Goal: Information Seeking & Learning: Learn about a topic

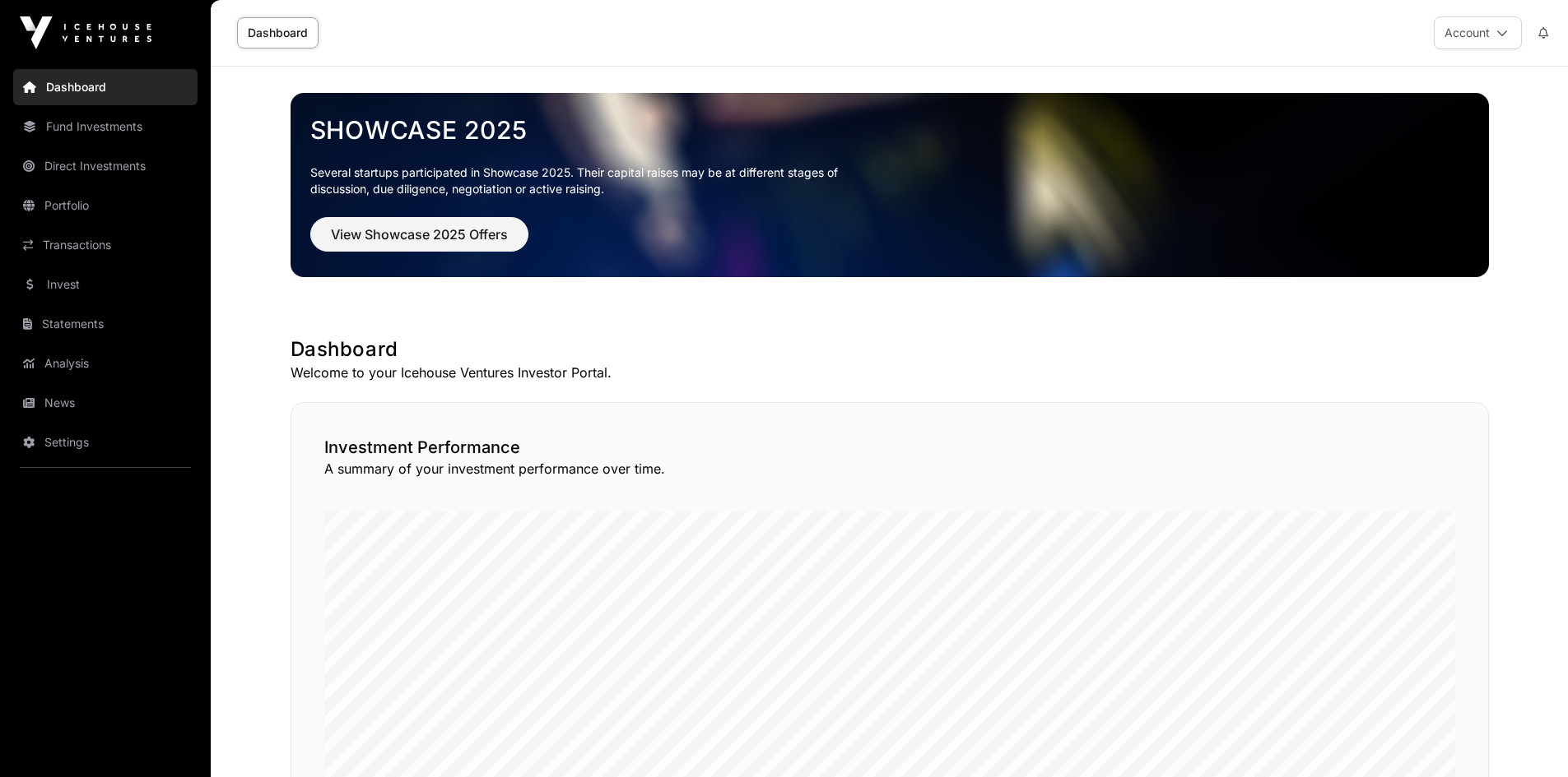
click at [76, 166] on link "Direct Investments" at bounding box center [106, 166] width 184 height 36
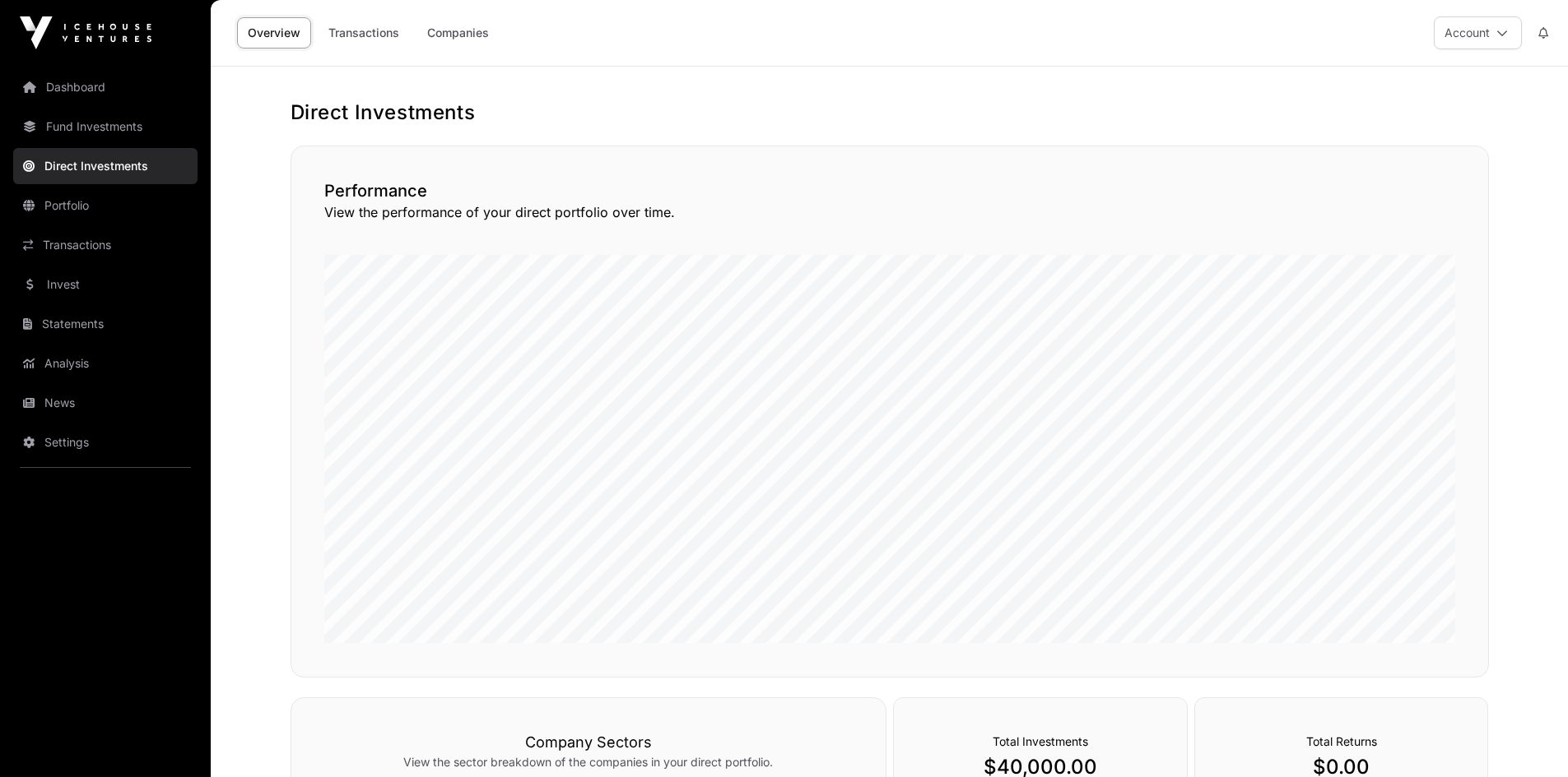
click at [461, 34] on link "Companies" at bounding box center [458, 32] width 83 height 31
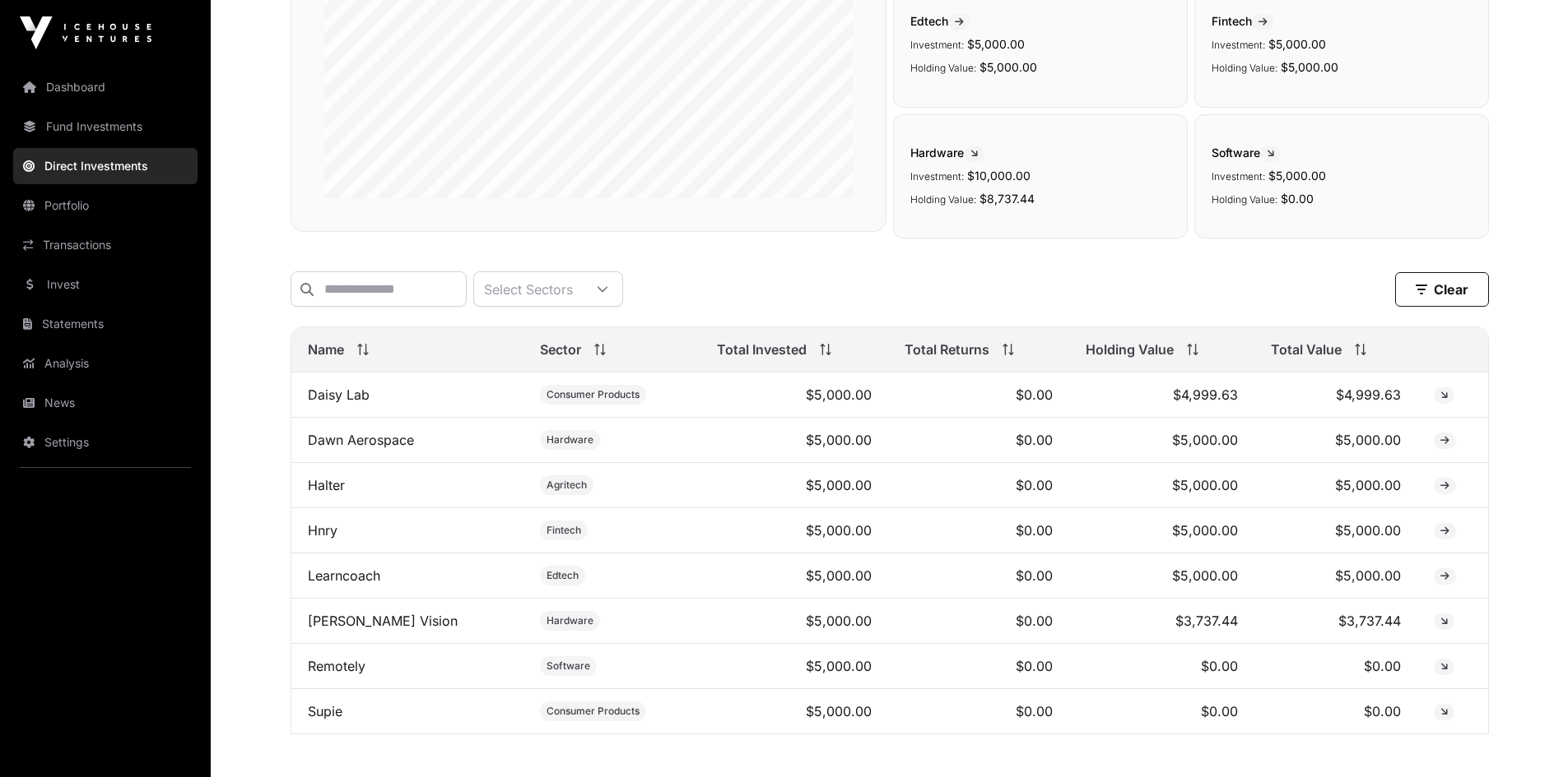
scroll to position [308, 0]
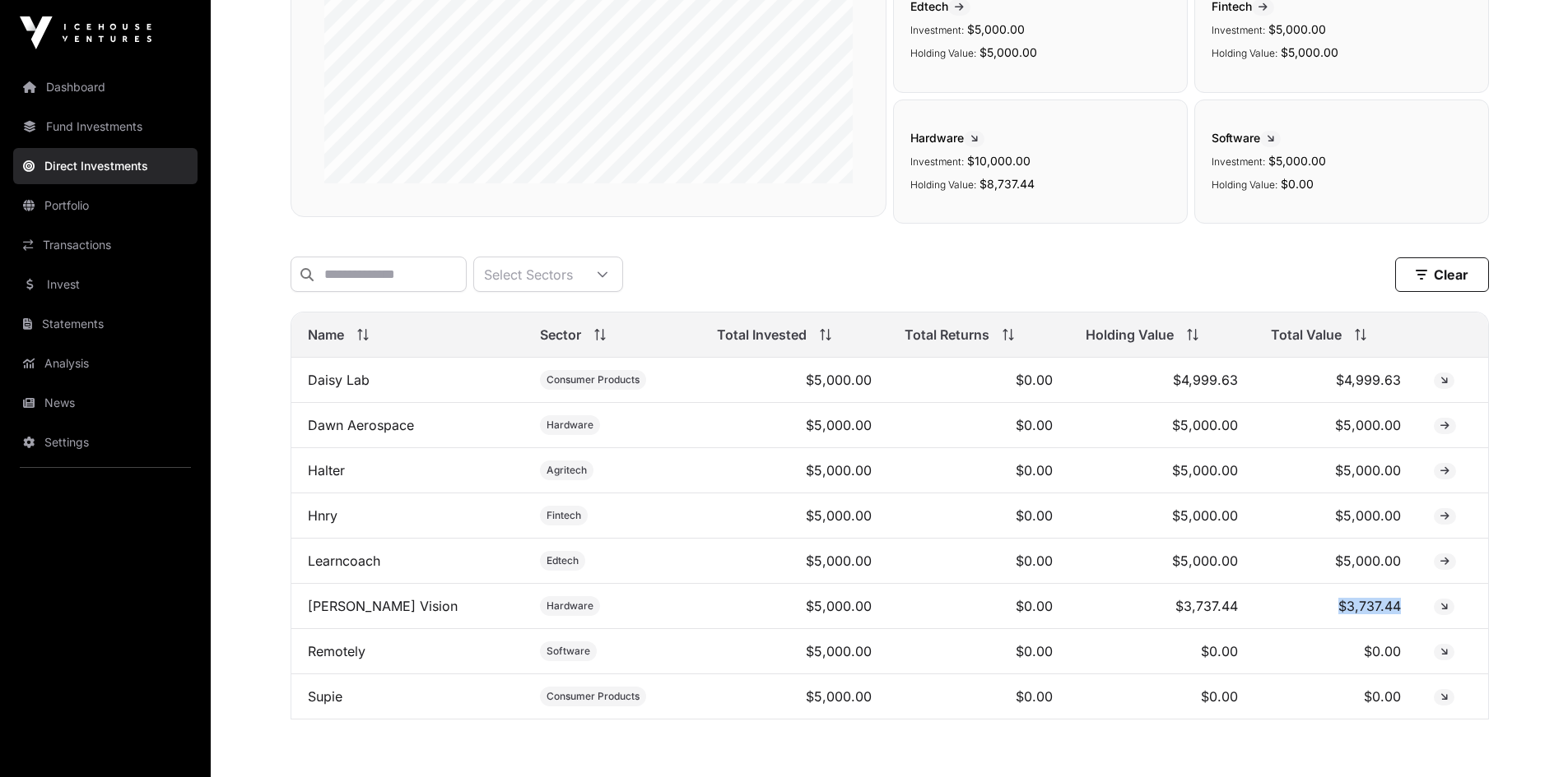
drag, startPoint x: 1326, startPoint y: 617, endPoint x: 1401, endPoint y: 617, distance: 75.0
click at [1401, 617] on td "$3,737.44" at bounding box center [1335, 606] width 163 height 46
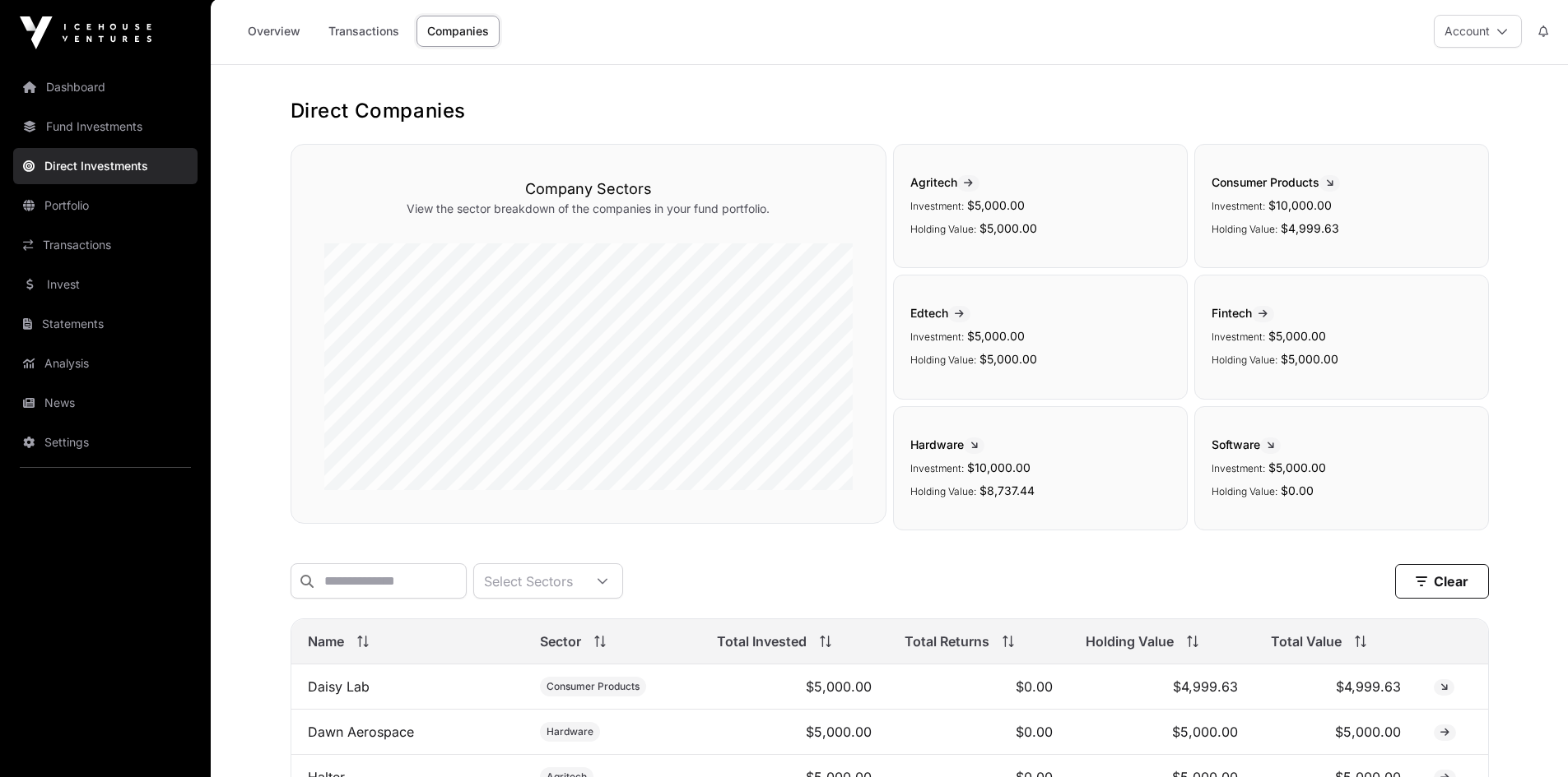
scroll to position [0, 0]
click at [97, 124] on link "Fund Investments" at bounding box center [106, 126] width 184 height 36
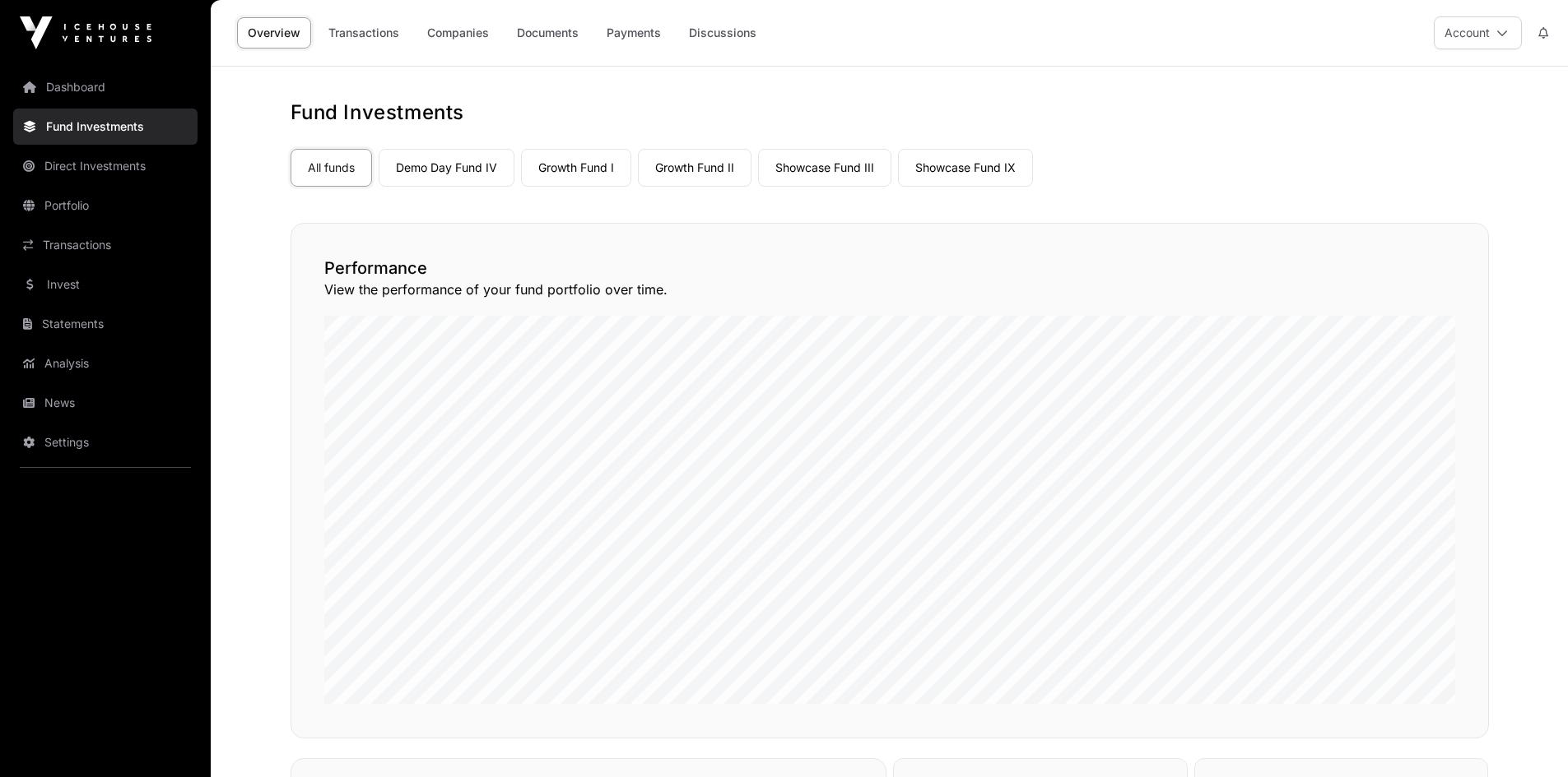
click at [459, 28] on link "Companies" at bounding box center [458, 32] width 83 height 31
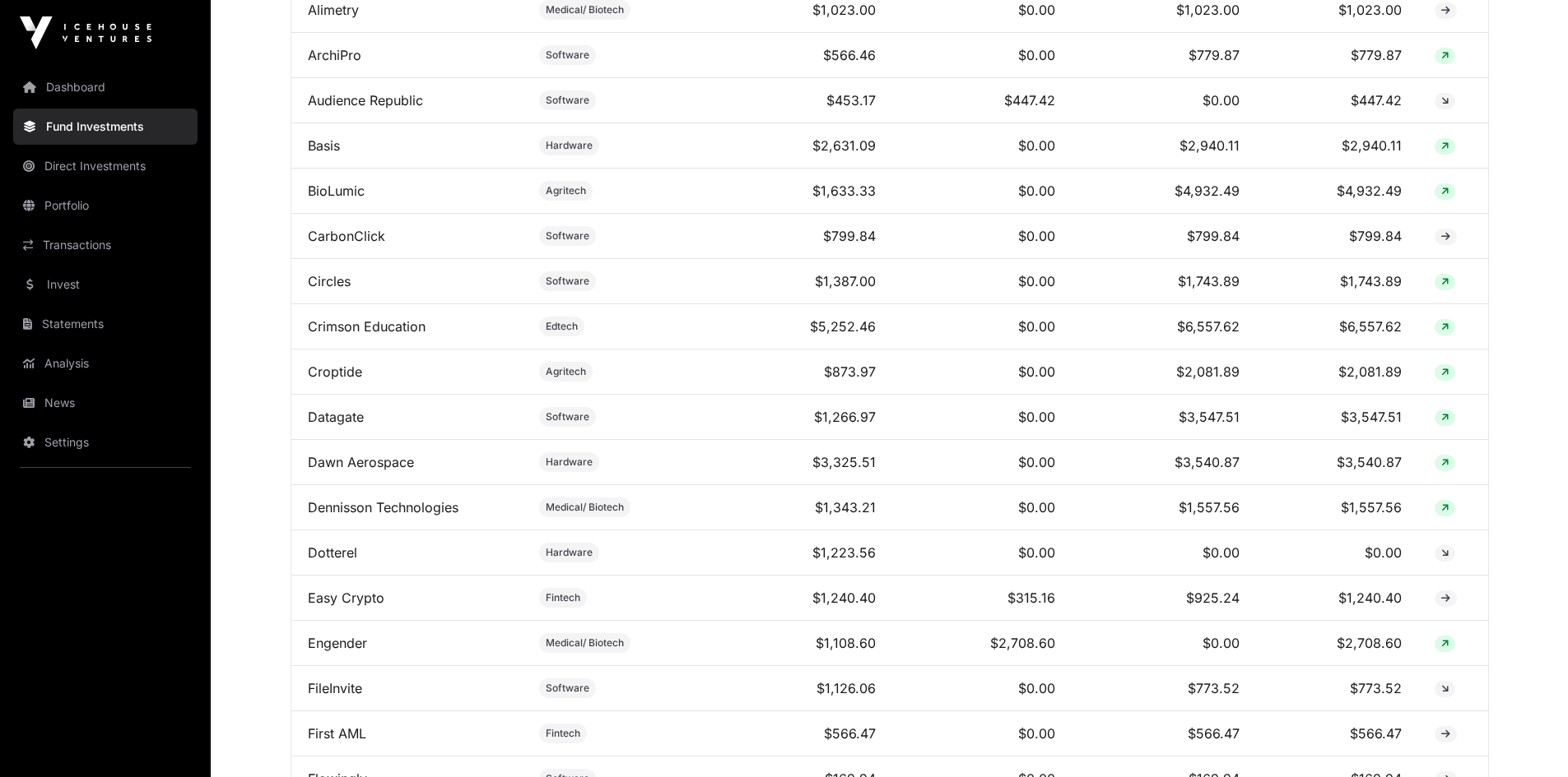
scroll to position [905, 0]
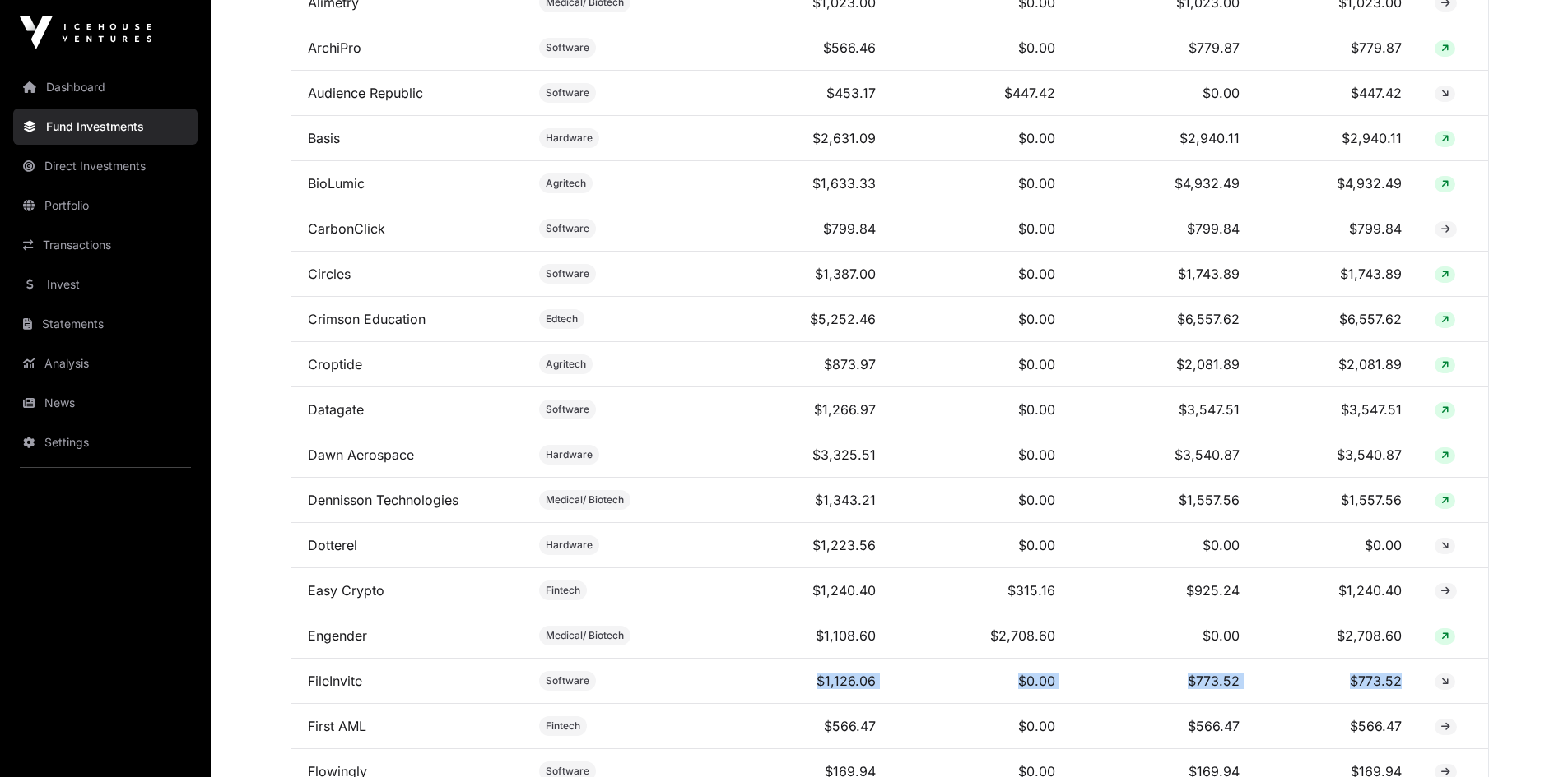
drag, startPoint x: 811, startPoint y: 693, endPoint x: 1402, endPoint y: 697, distance: 591.0
click at [1402, 697] on tr "FileInvite Software $1,126.06 $0.00 $773.52 $773.52" at bounding box center [890, 681] width 1197 height 46
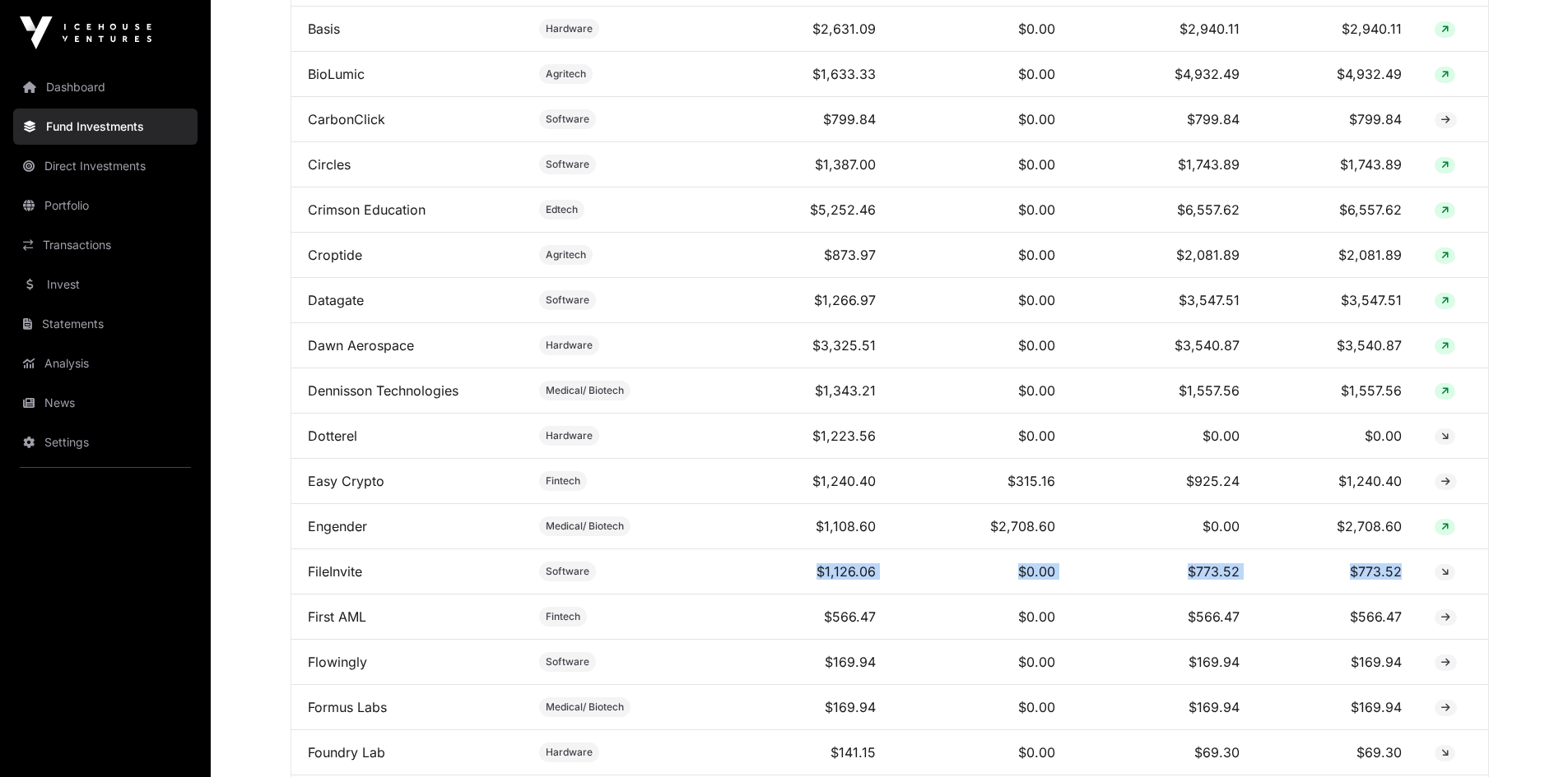
scroll to position [1008, 0]
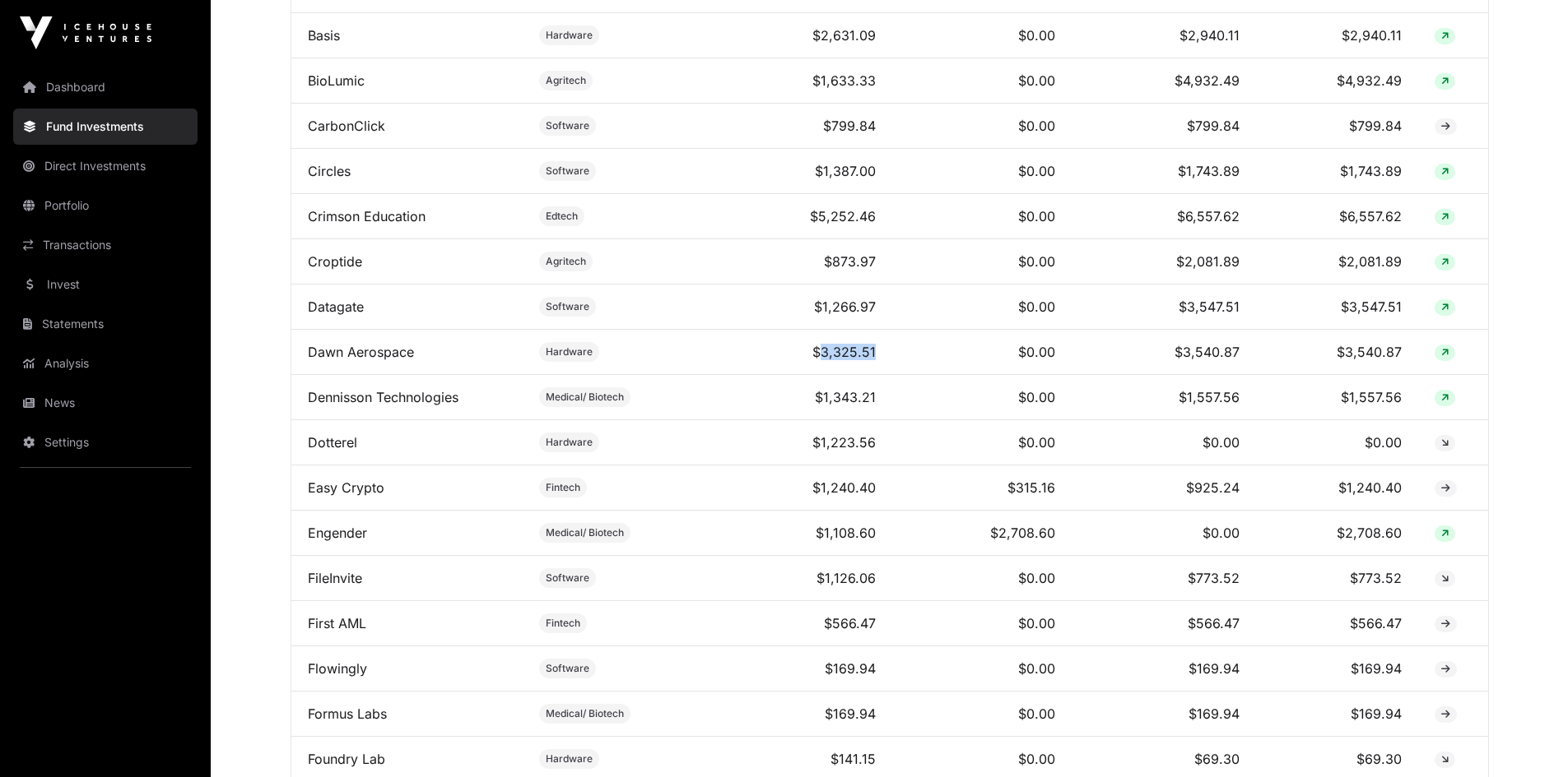
drag, startPoint x: 827, startPoint y: 364, endPoint x: 898, endPoint y: 361, distance: 71.1
click at [898, 361] on tr "Dawn Aerospace Hardware $3,325.51 $0.00 $3,540.87 $3,540.87" at bounding box center [890, 352] width 1197 height 46
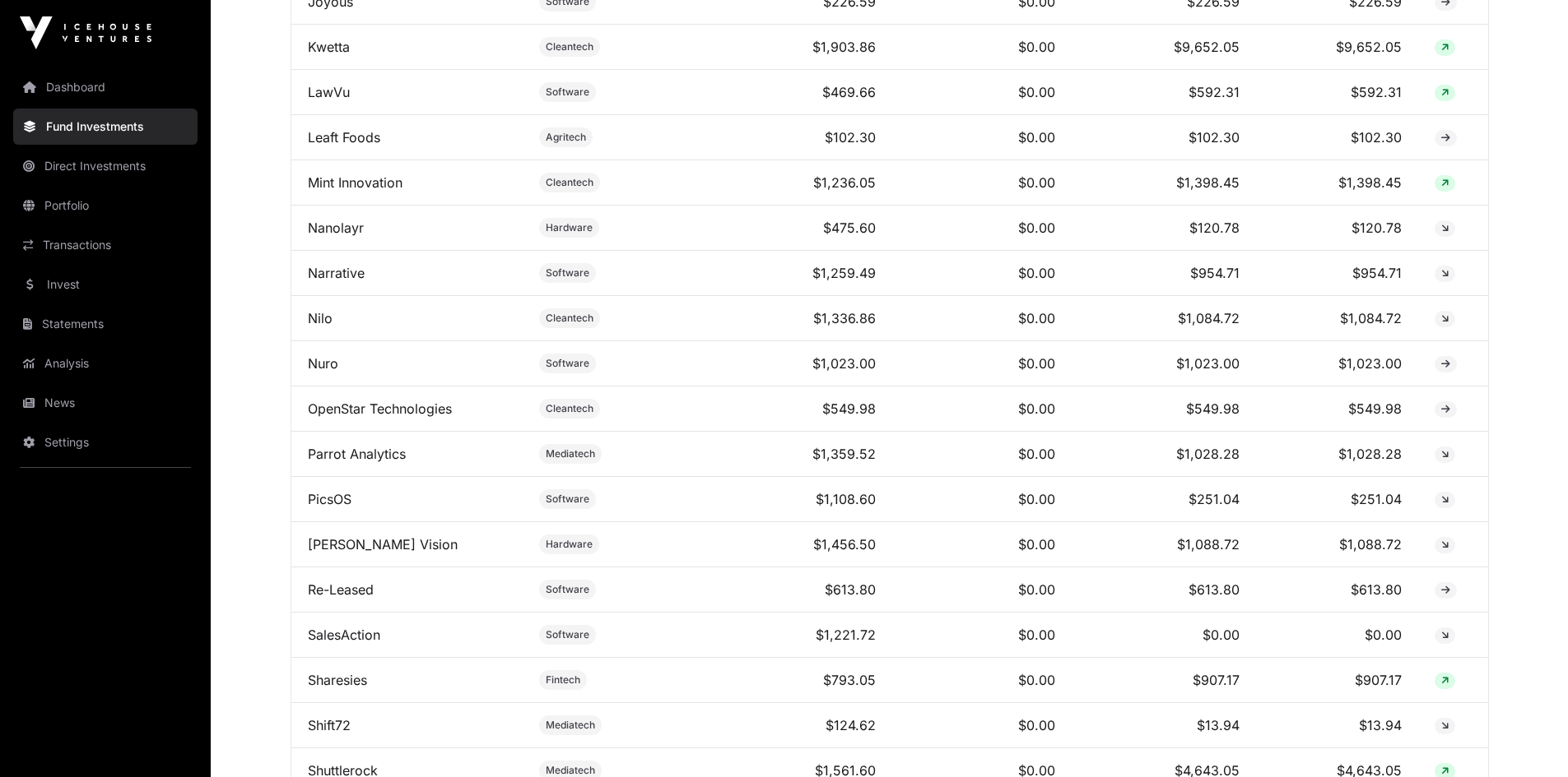
scroll to position [2077, 0]
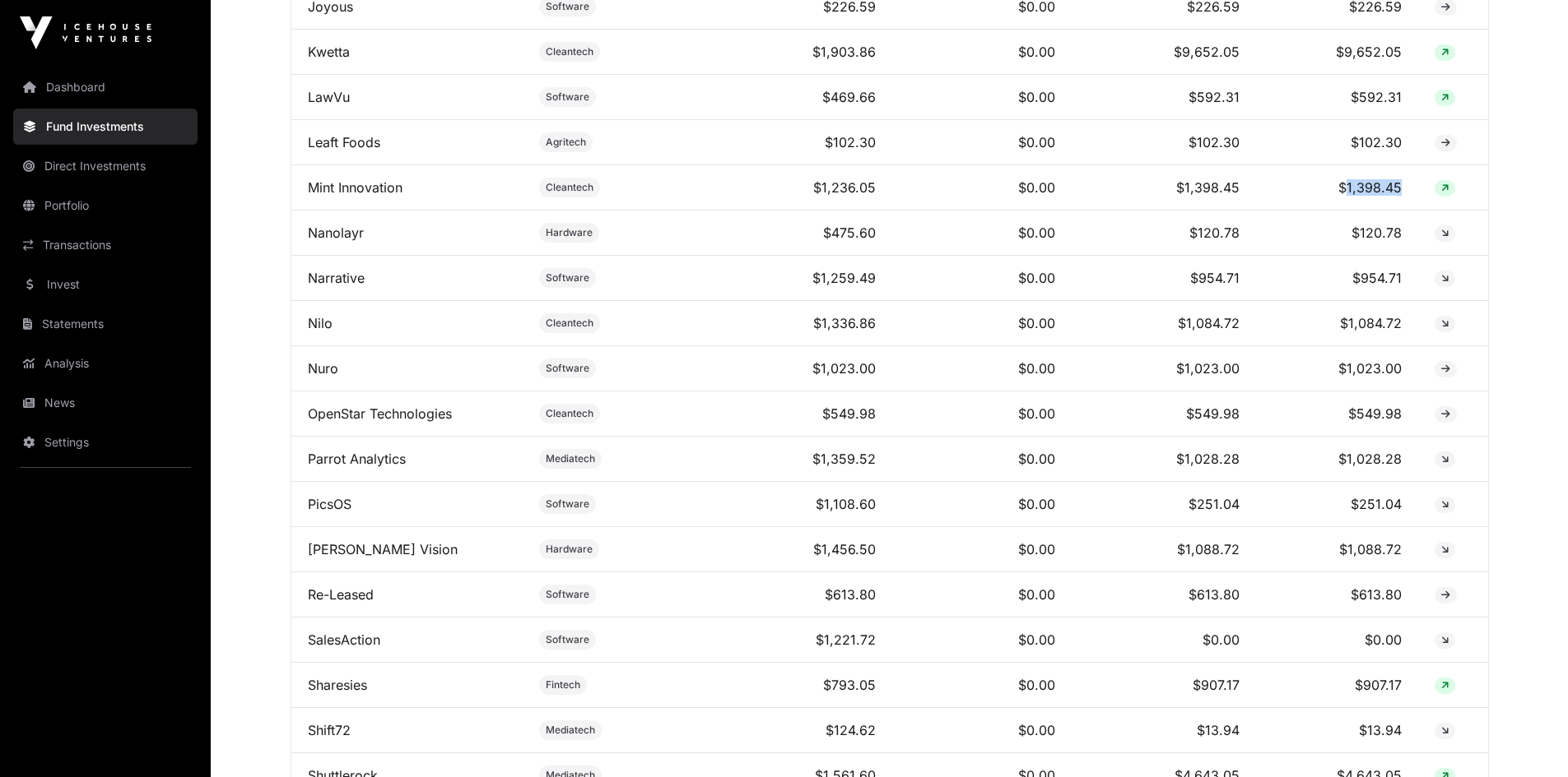
drag, startPoint x: 1351, startPoint y: 198, endPoint x: 1402, endPoint y: 190, distance: 51.6
click at [1402, 190] on td "$1,398.45" at bounding box center [1336, 188] width 162 height 46
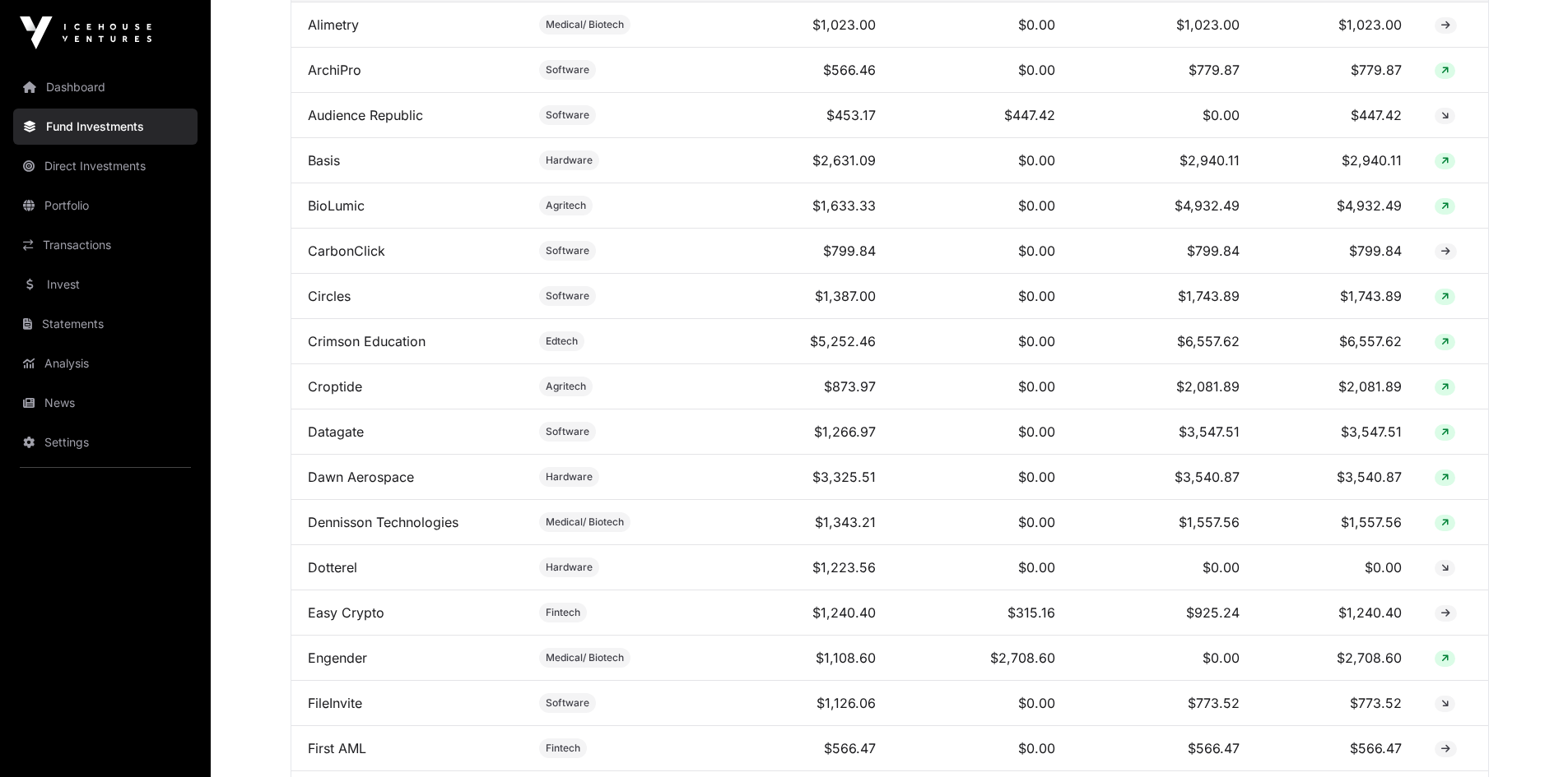
scroll to position [884, 0]
click at [47, 283] on link "Invest" at bounding box center [106, 284] width 184 height 36
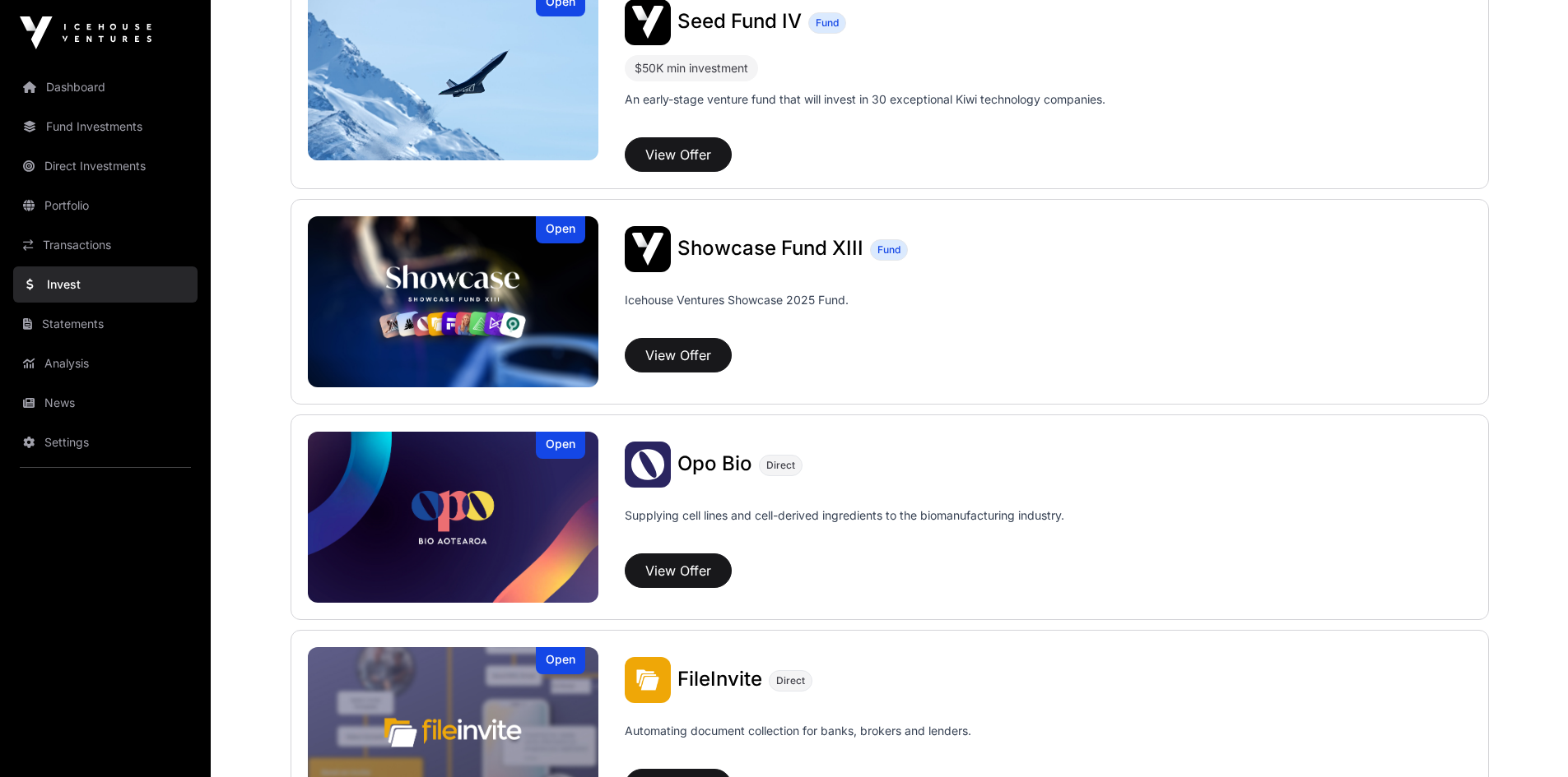
scroll to position [443, 0]
click at [691, 348] on button "View Offer" at bounding box center [678, 356] width 107 height 35
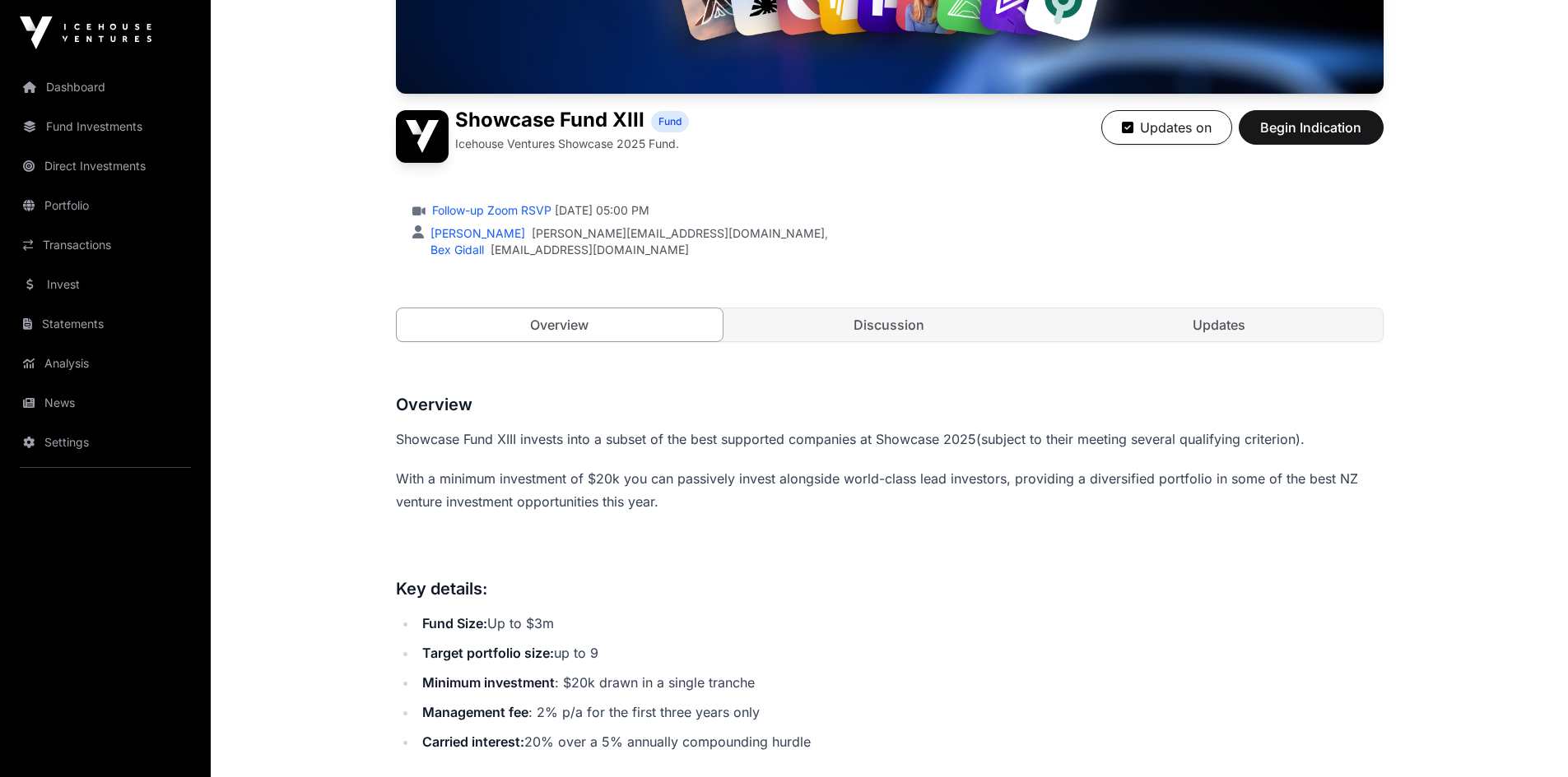
scroll to position [370, 0]
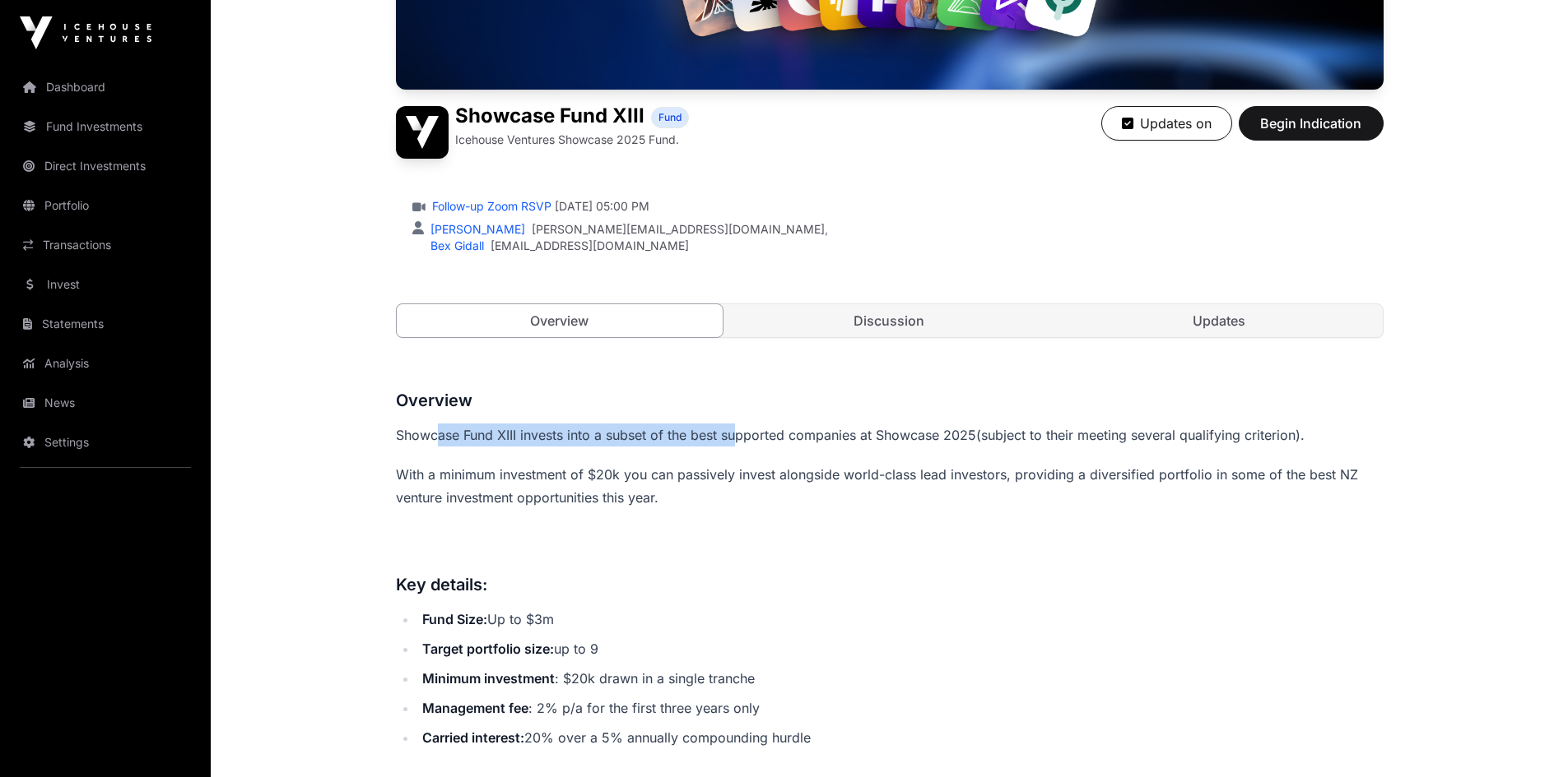
drag, startPoint x: 434, startPoint y: 433, endPoint x: 735, endPoint y: 442, distance: 301.1
click at [735, 442] on span "Showcase Fund XIII invests into a subset of the best supported companies at Sho…" at bounding box center [686, 435] width 581 height 16
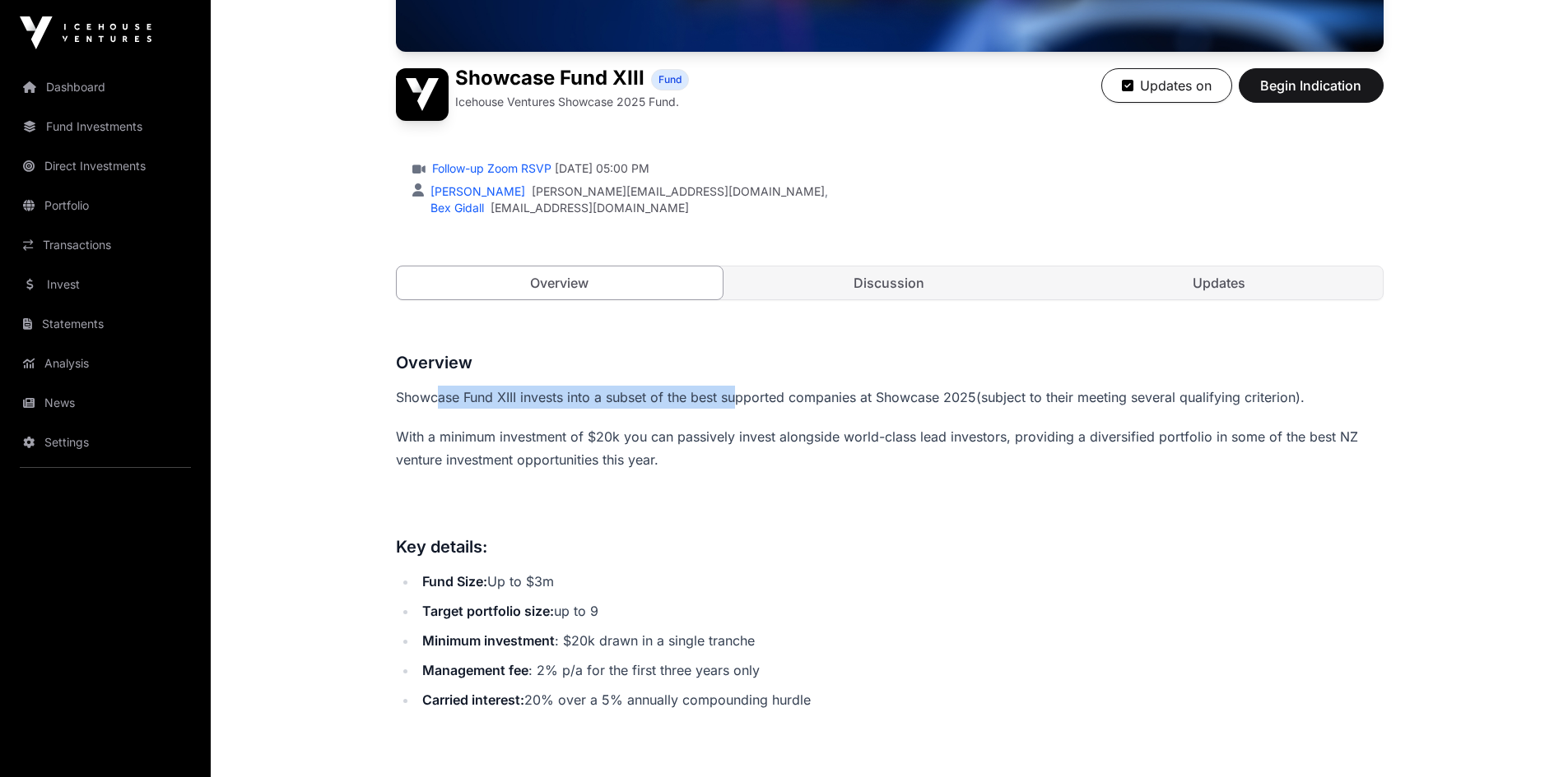
scroll to position [411, 0]
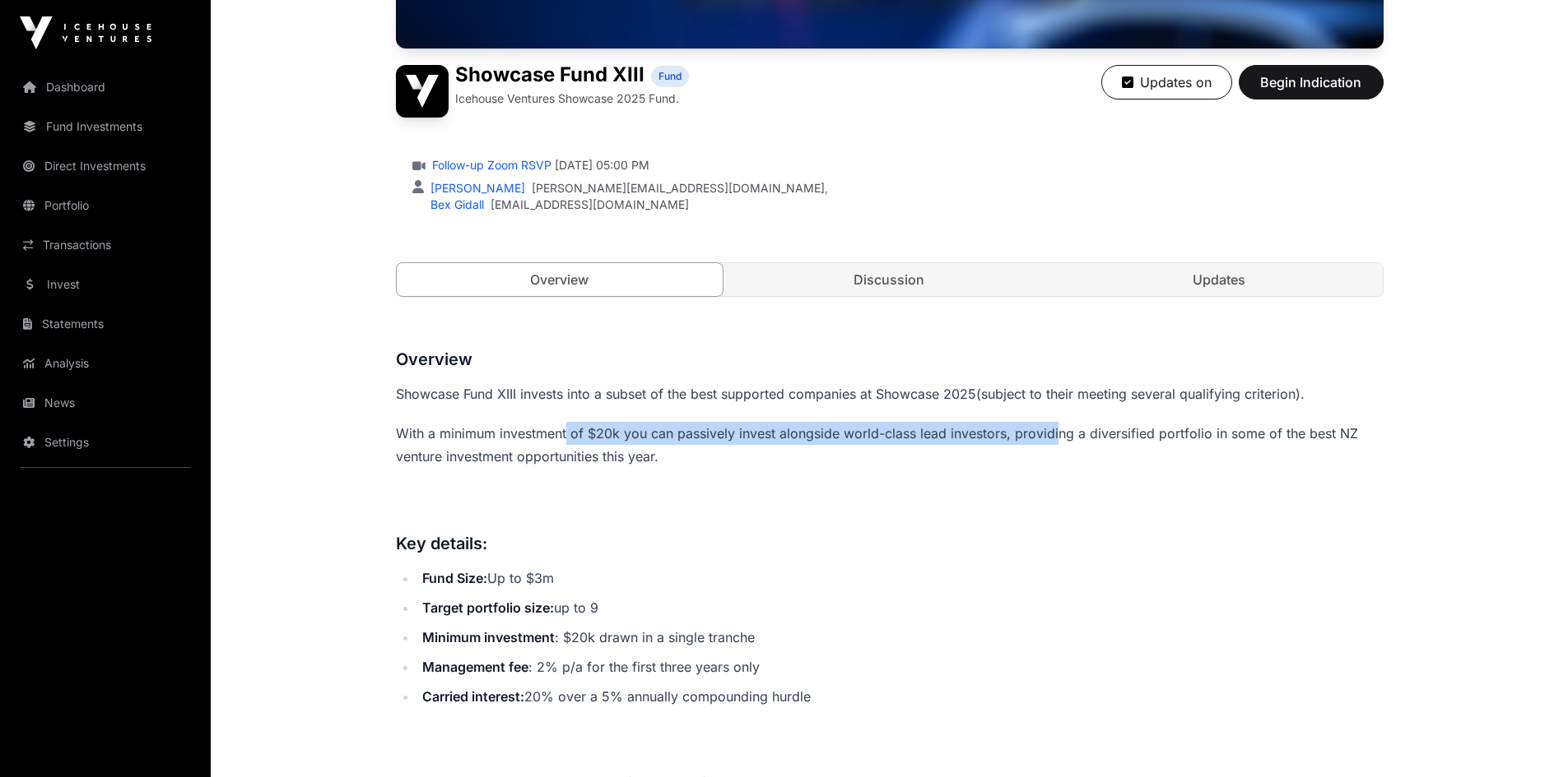
drag, startPoint x: 569, startPoint y: 435, endPoint x: 1057, endPoint y: 435, distance: 488.0
click at [1057, 435] on p "With a minimum investment of $20k you can passively invest alongside world-clas…" at bounding box center [890, 445] width 987 height 46
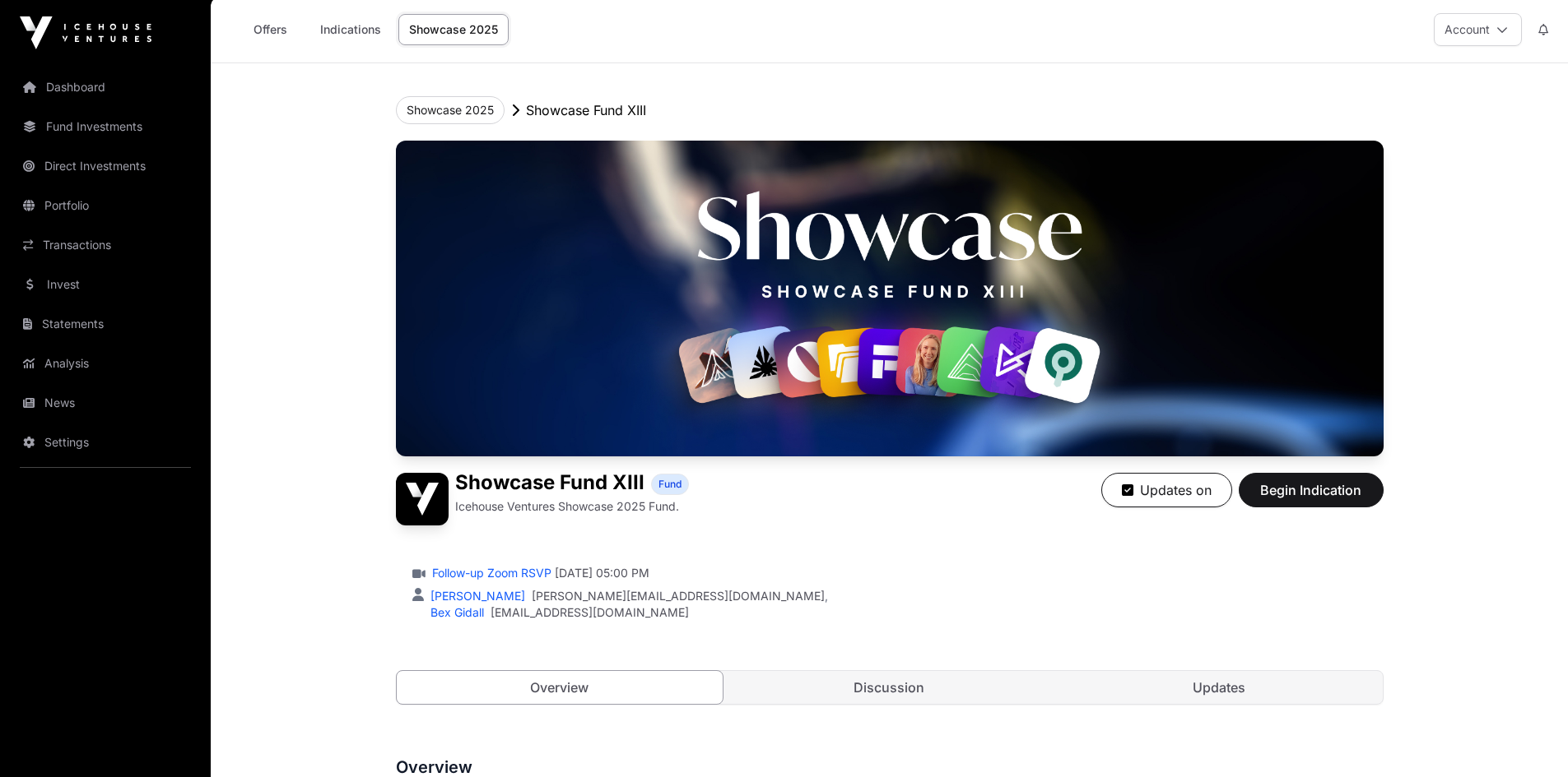
scroll to position [0, 0]
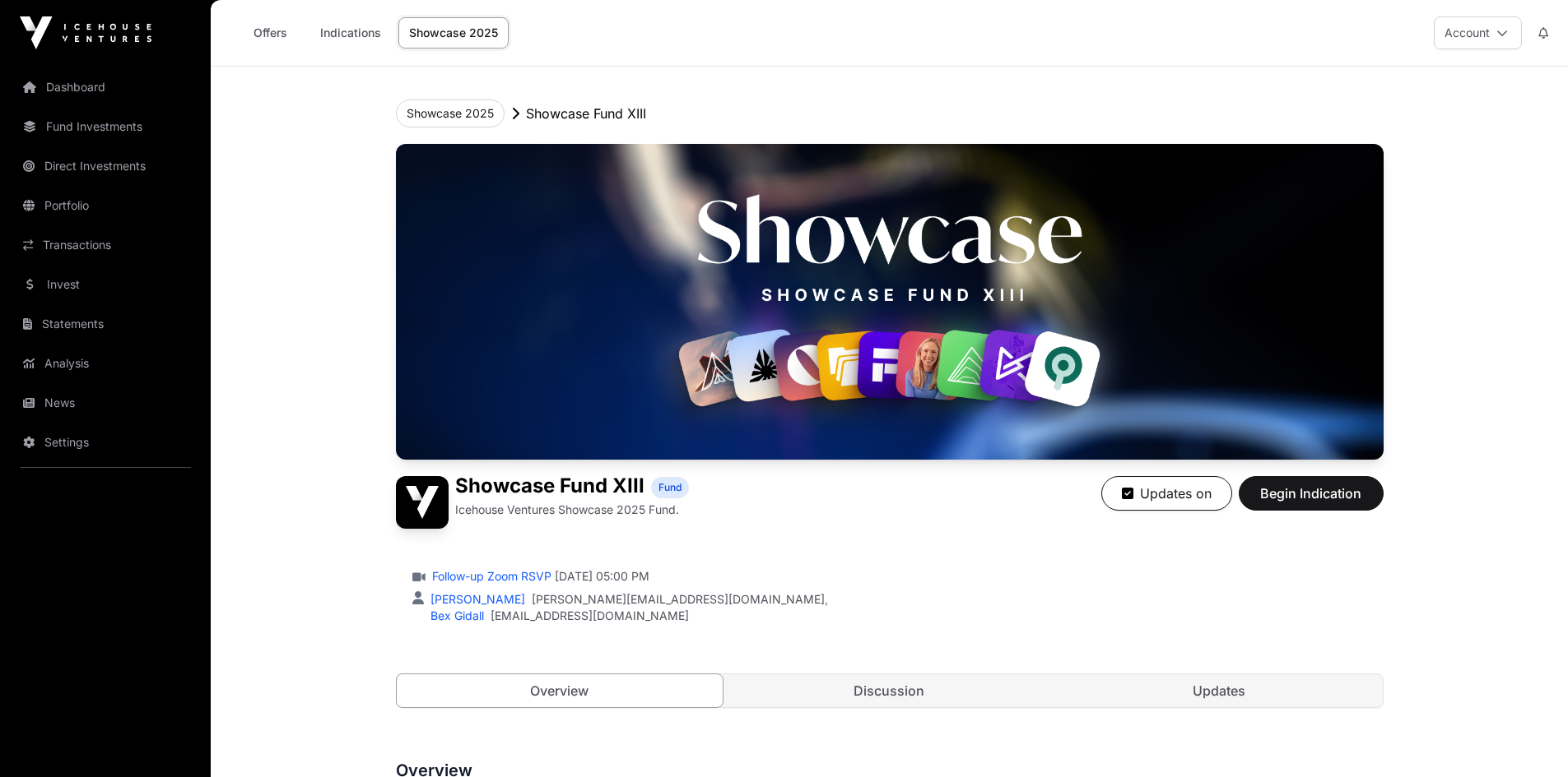
click at [64, 203] on link "Portfolio" at bounding box center [106, 206] width 184 height 36
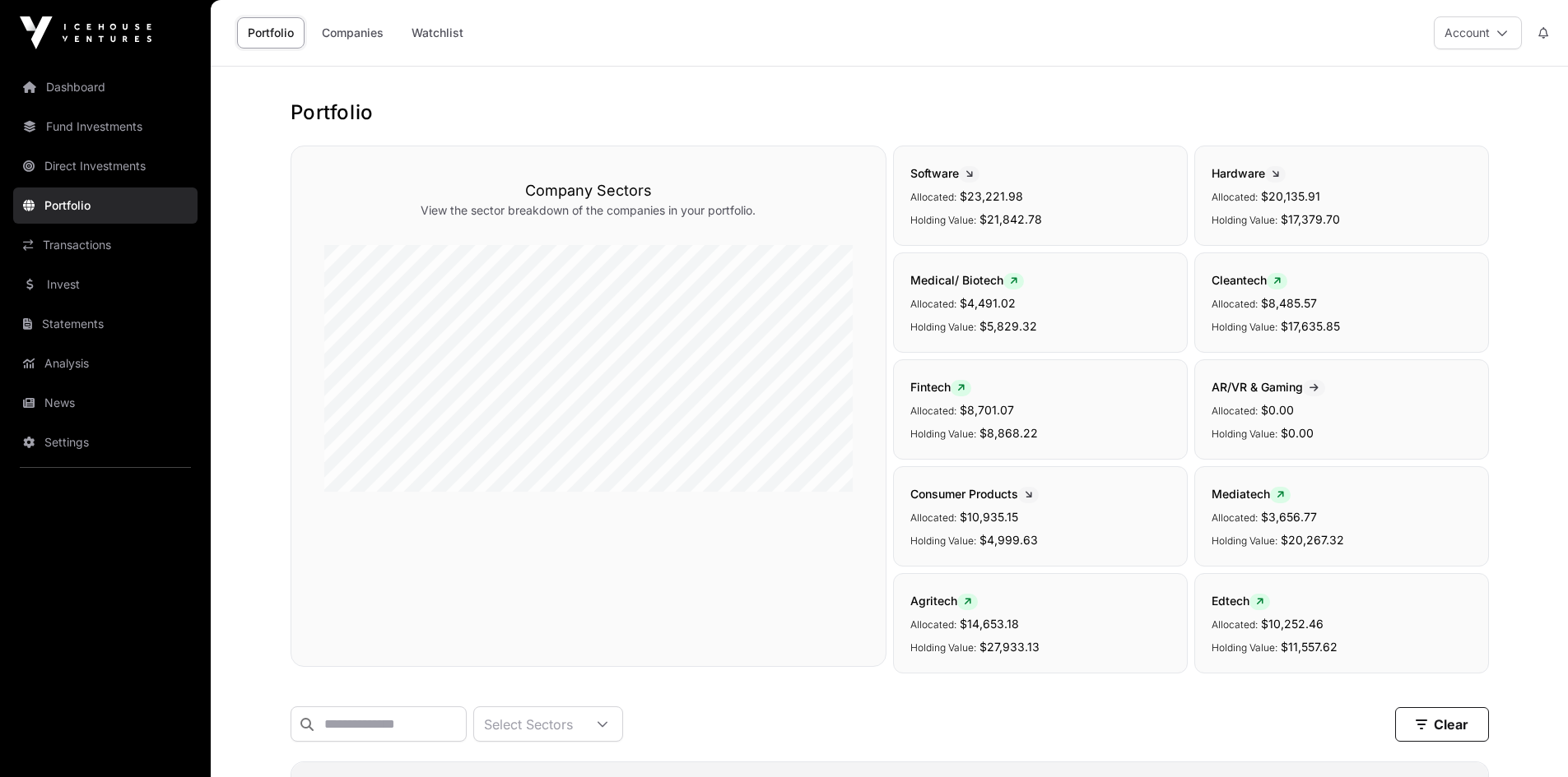
click at [76, 129] on link "Fund Investments" at bounding box center [106, 126] width 184 height 36
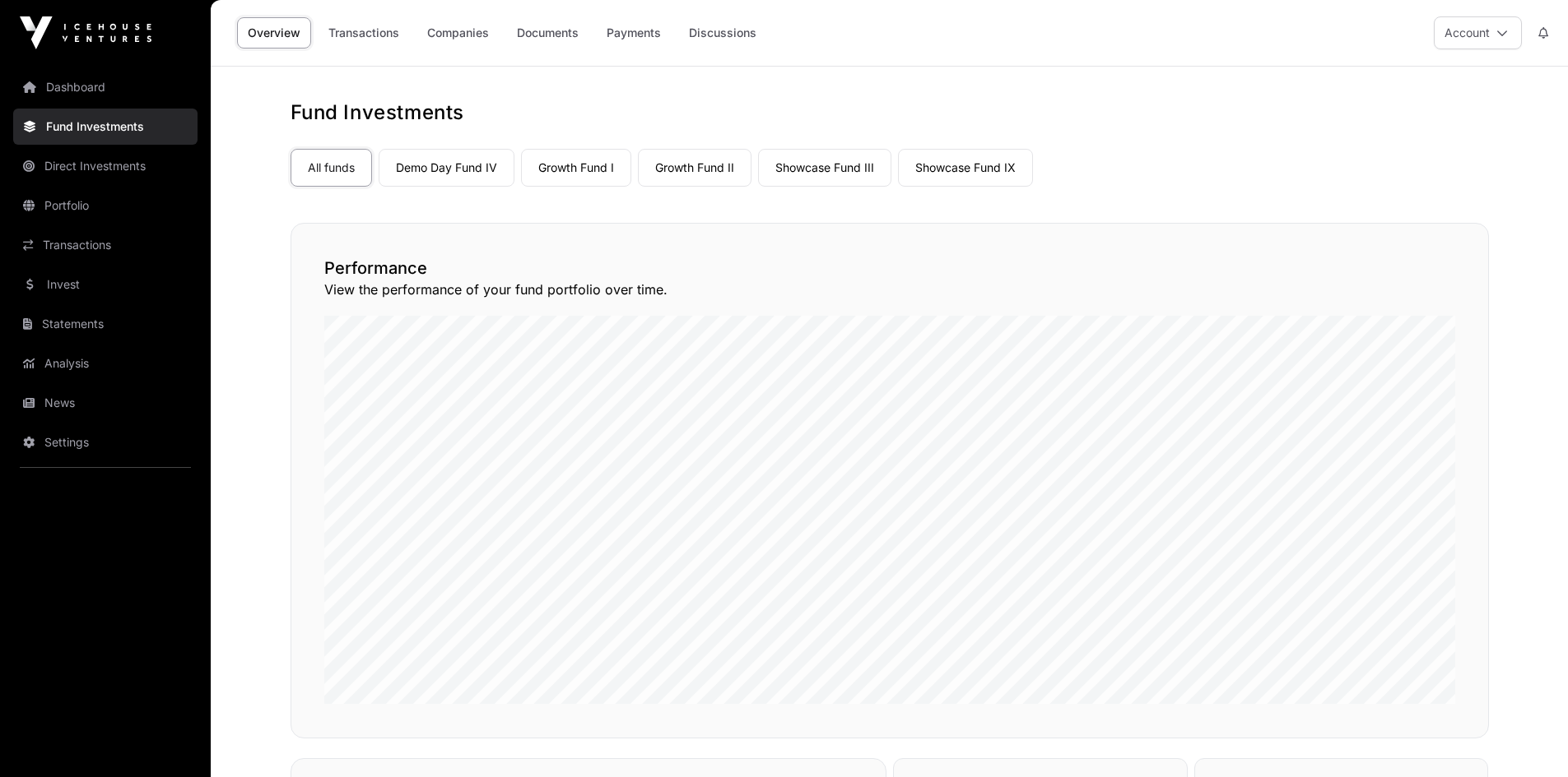
click at [452, 27] on link "Companies" at bounding box center [458, 32] width 83 height 31
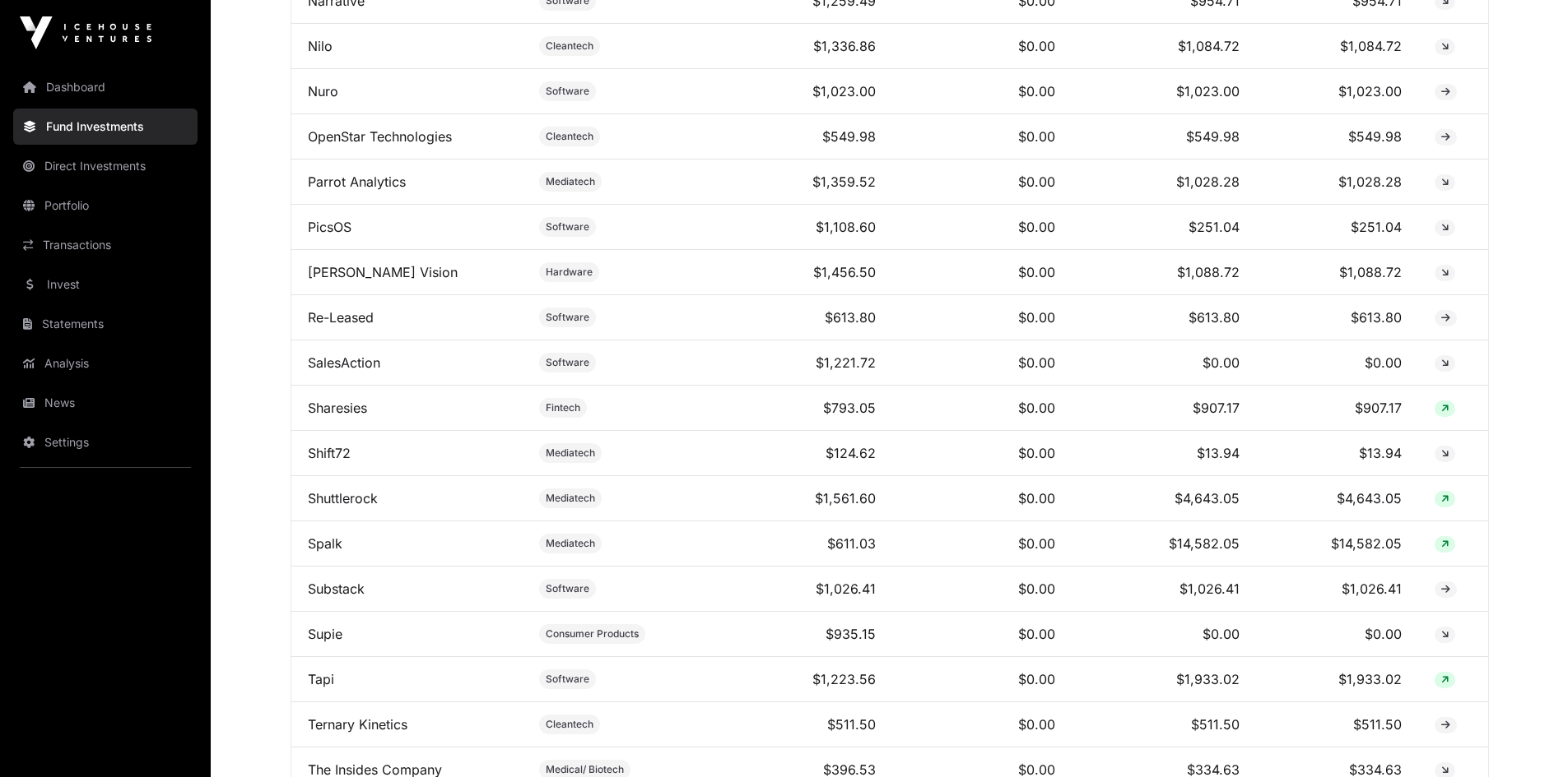
scroll to position [2365, 0]
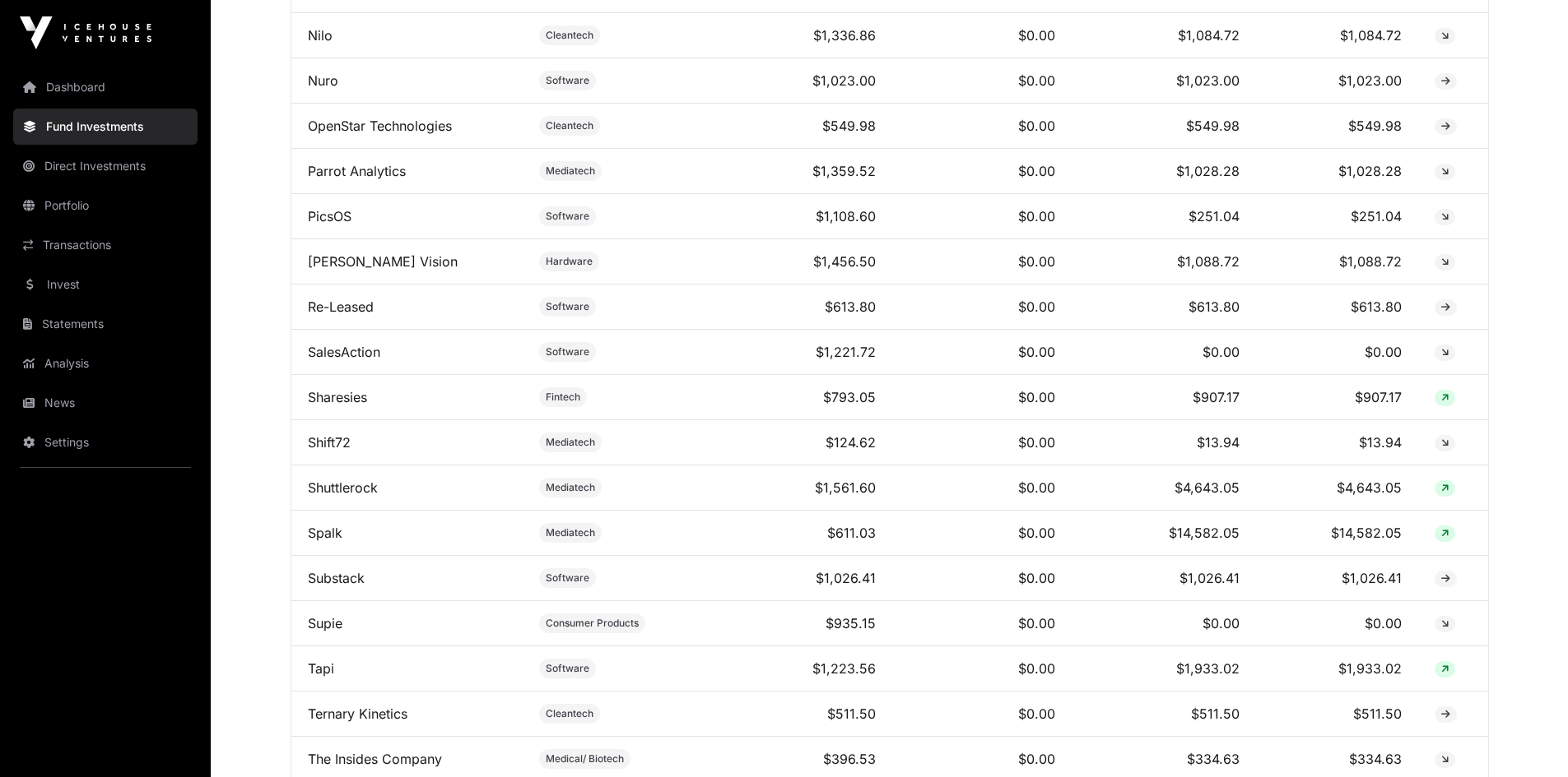
click at [338, 406] on link "Sharesies" at bounding box center [337, 397] width 59 height 16
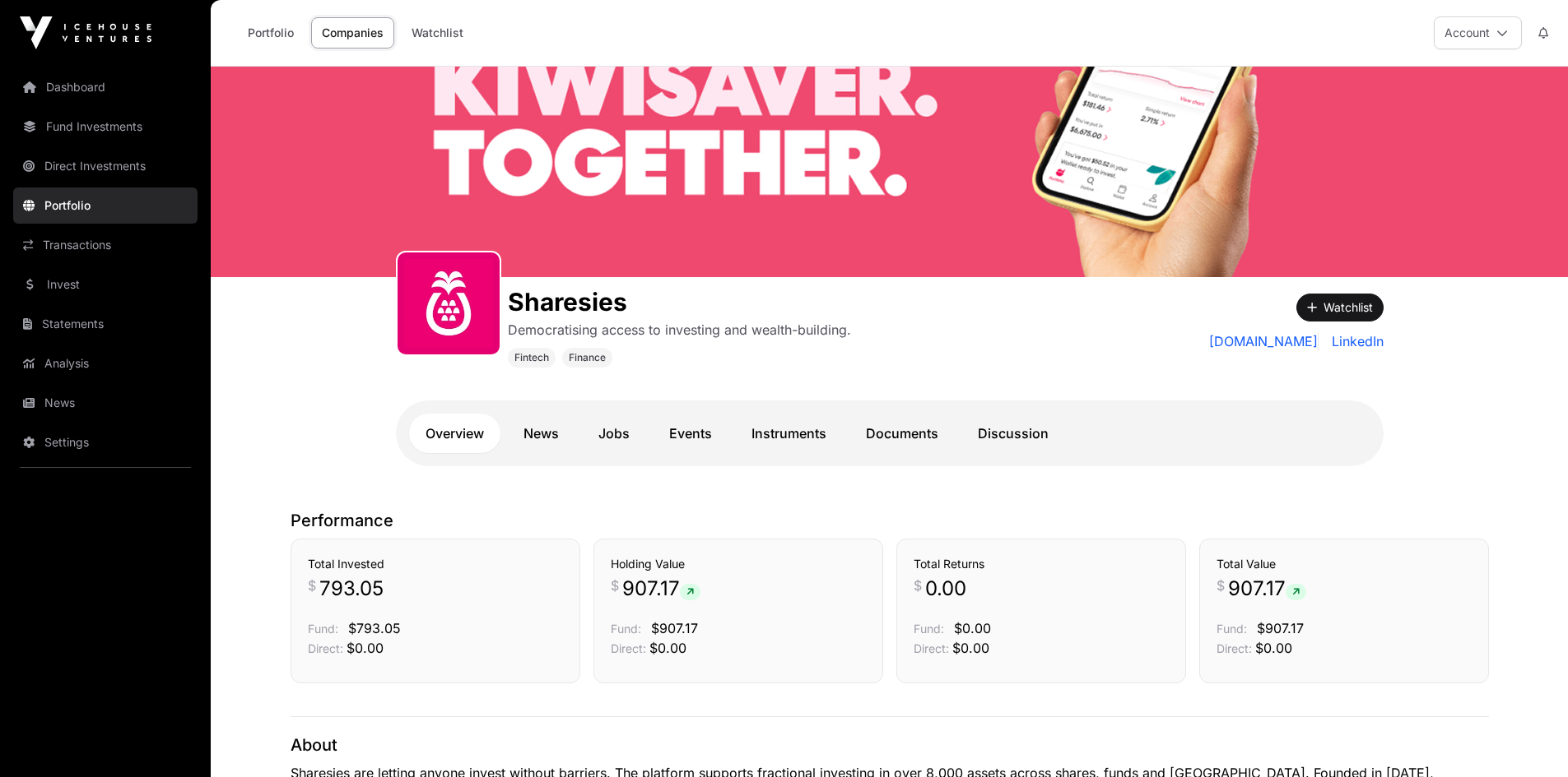
drag, startPoint x: 25, startPoint y: 0, endPoint x: 616, endPoint y: 41, distance: 592.4
click at [616, 41] on div "Portfolio Companies Watchlist Account" at bounding box center [889, 33] width 1337 height 66
click at [266, 29] on link "Portfolio" at bounding box center [270, 32] width 67 height 31
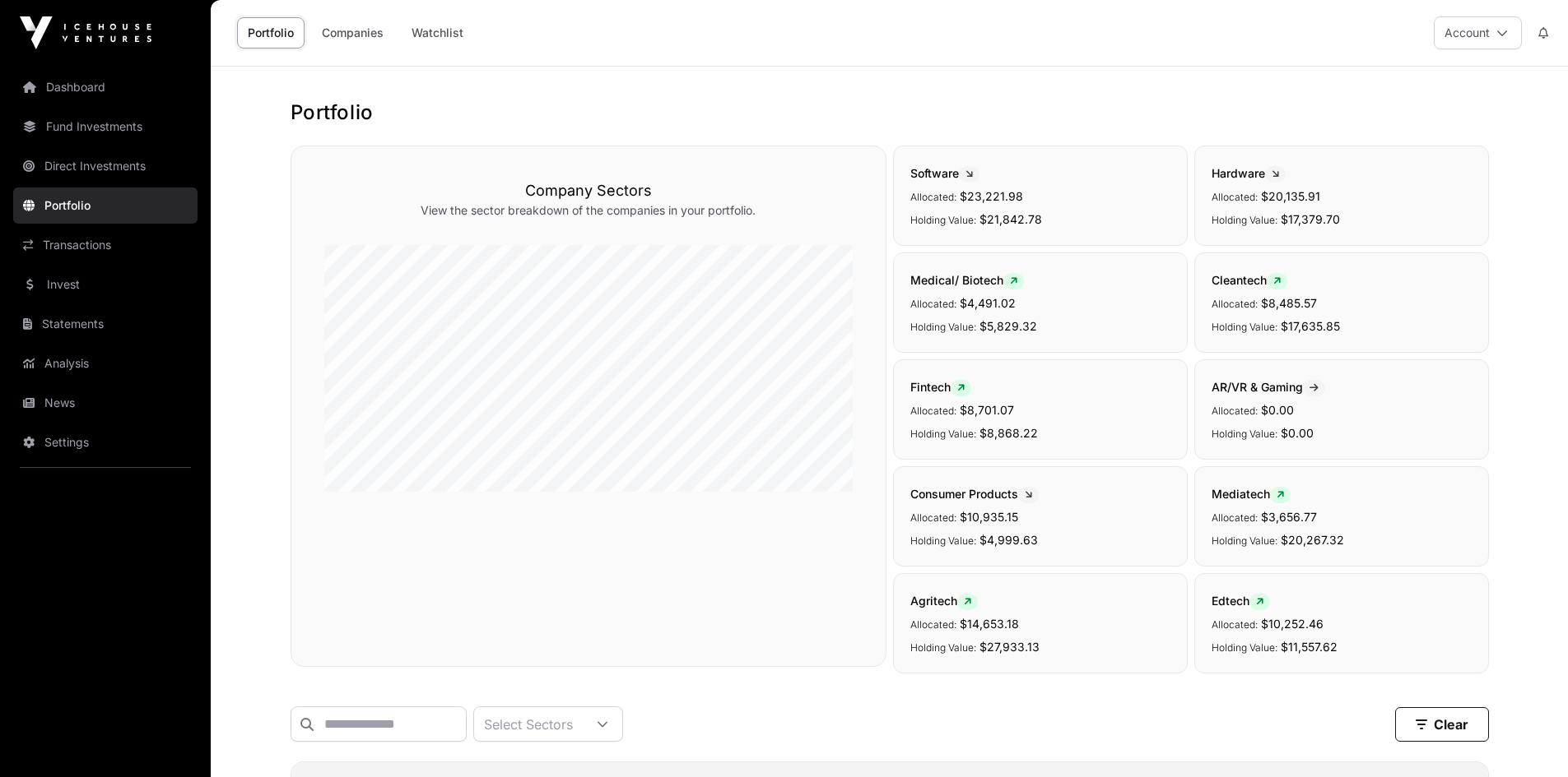
click at [354, 36] on link "Companies" at bounding box center [352, 32] width 83 height 31
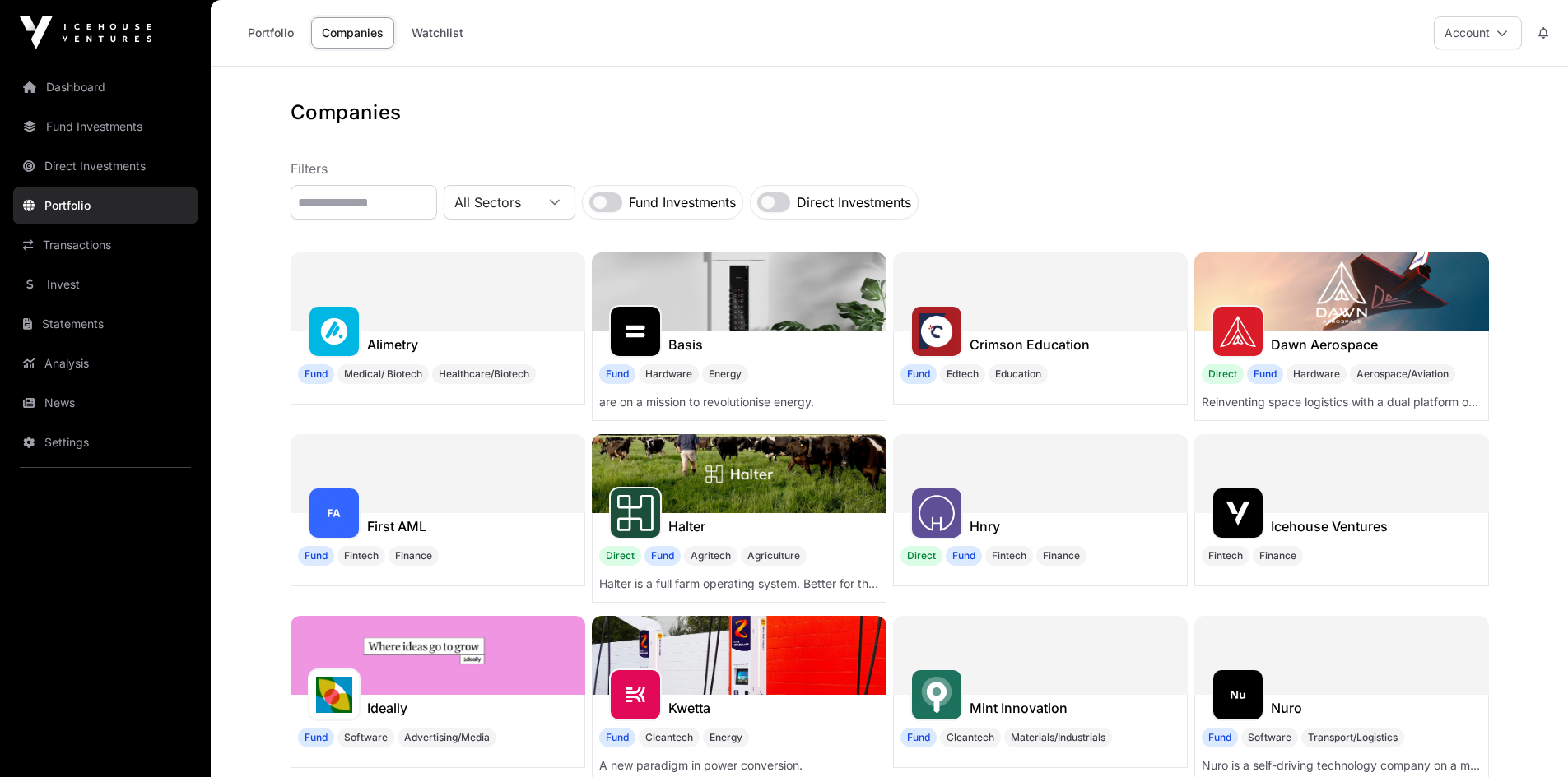
click at [81, 129] on link "Fund Investments" at bounding box center [106, 126] width 184 height 36
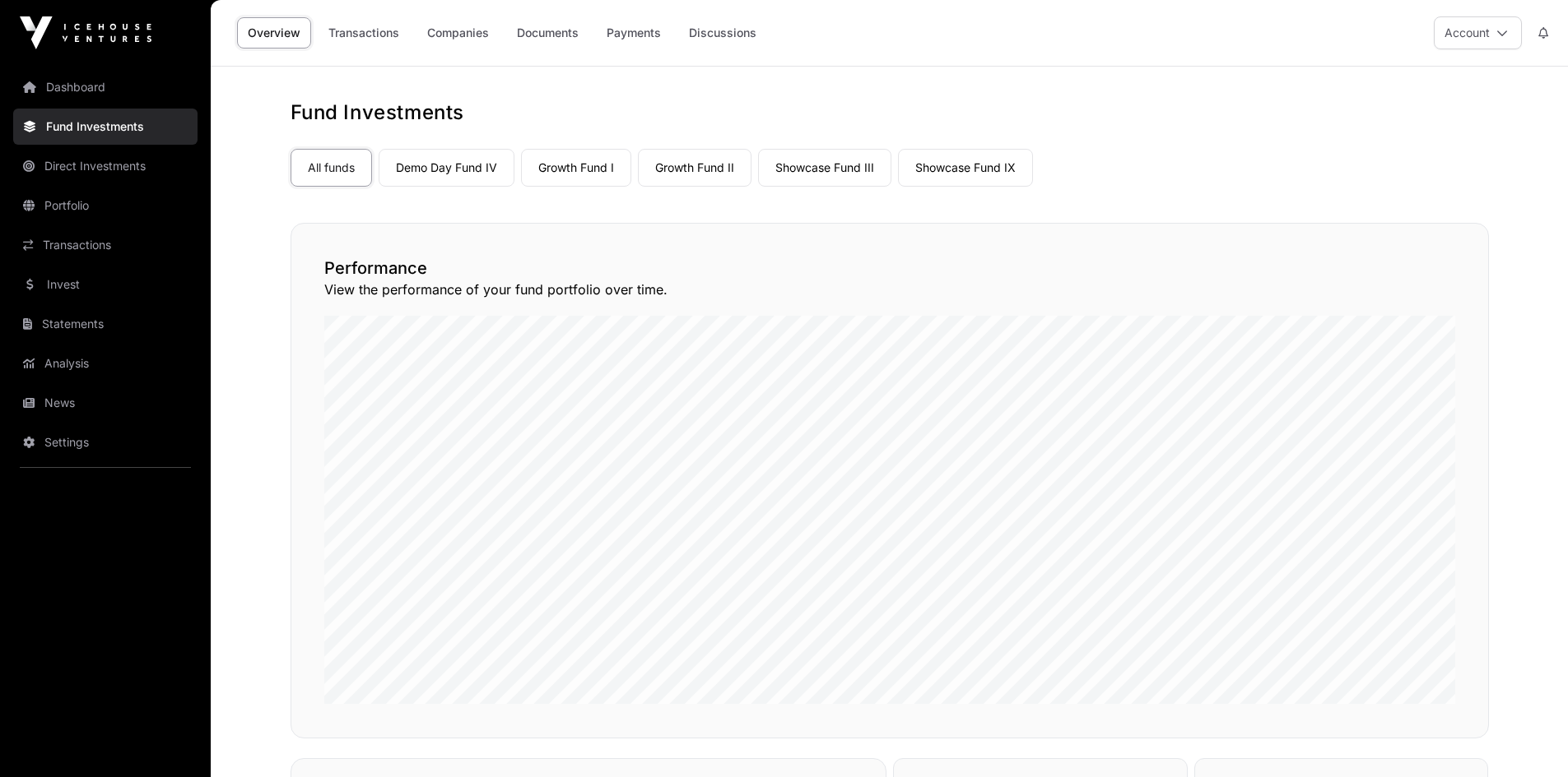
click at [458, 33] on link "Companies" at bounding box center [458, 32] width 83 height 31
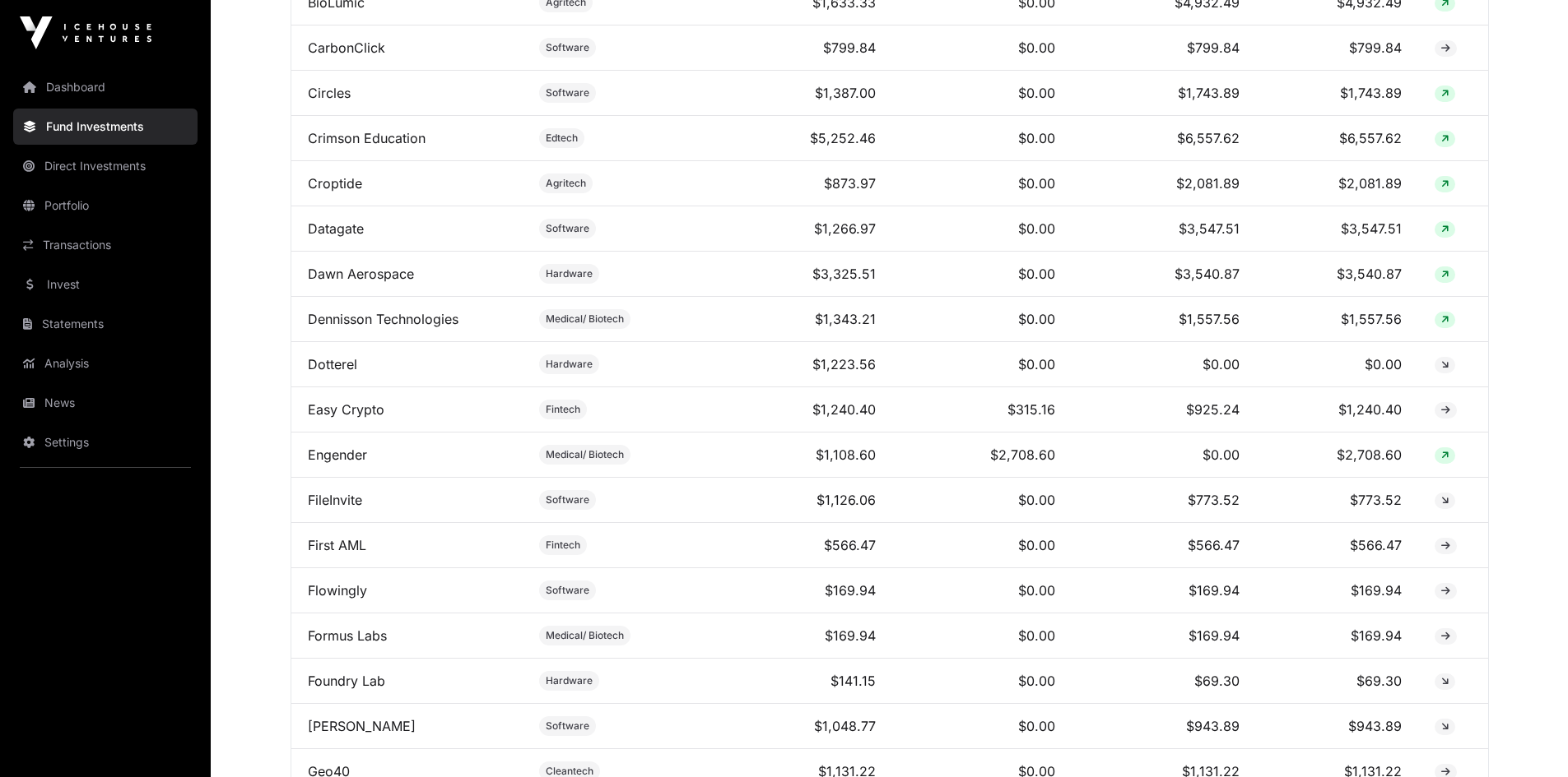
scroll to position [1090, 0]
